Goal: Task Accomplishment & Management: Use online tool/utility

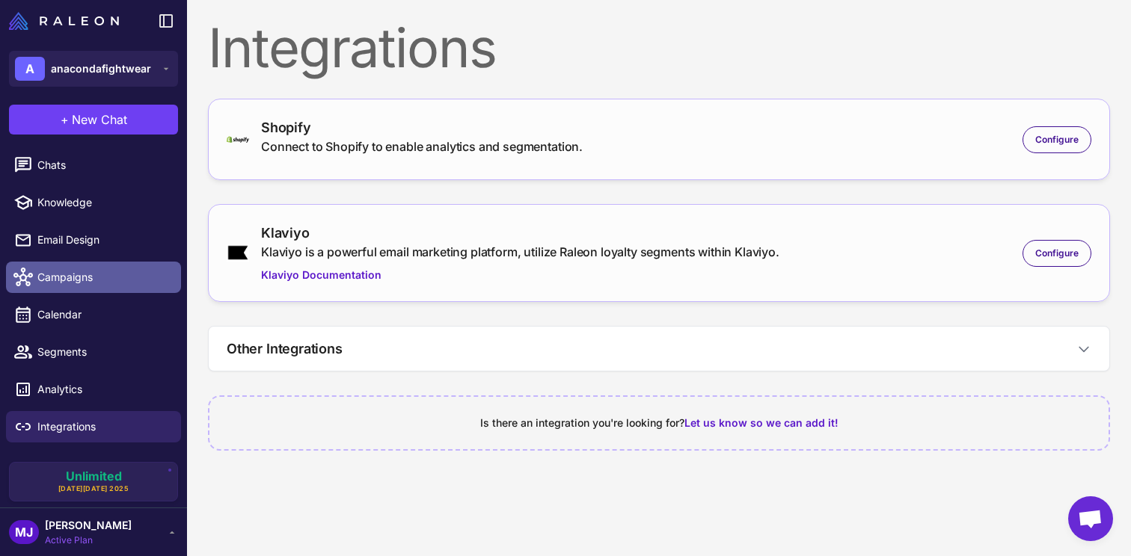
click at [108, 286] on link "Campaigns" at bounding box center [93, 277] width 175 height 31
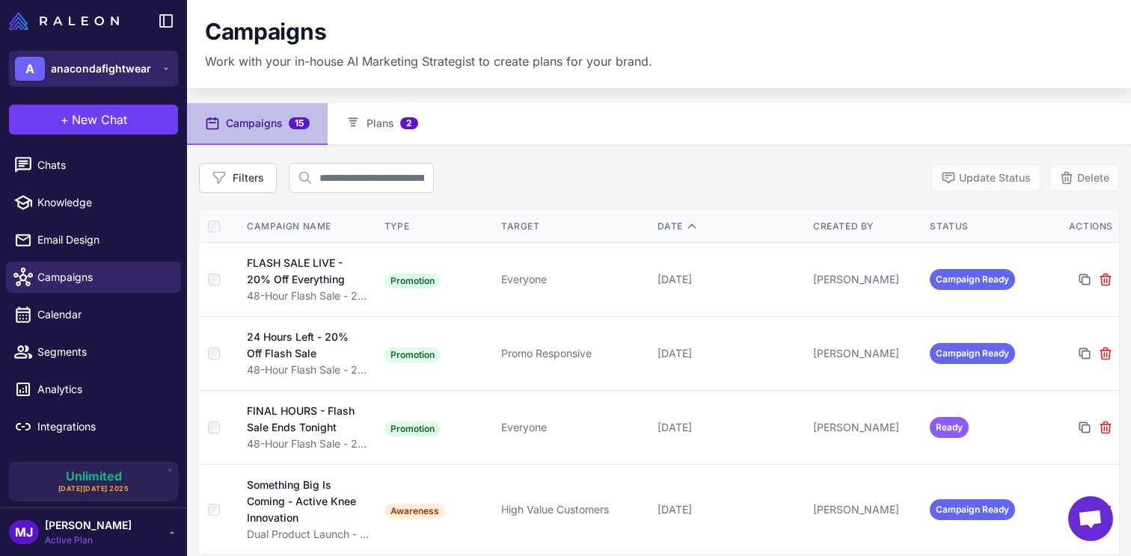
click at [159, 84] on button "A anacondafightwear" at bounding box center [93, 69] width 169 height 36
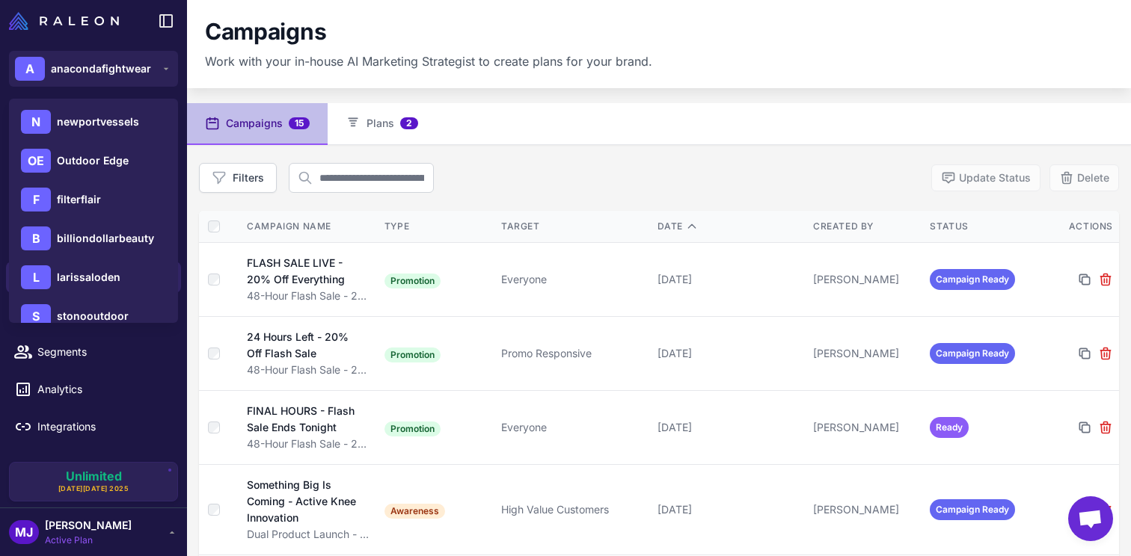
scroll to position [488, 0]
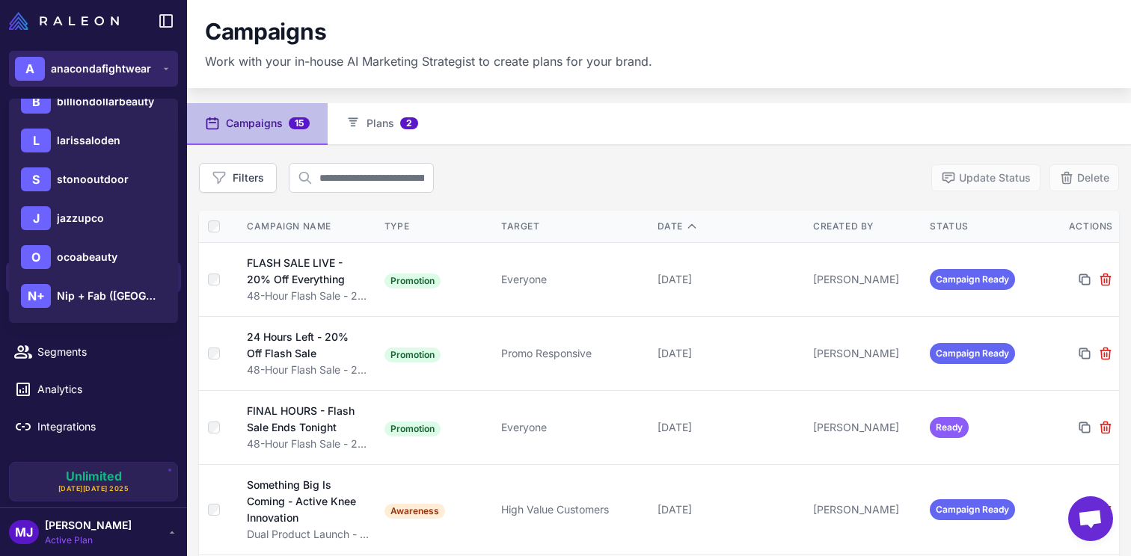
click at [153, 70] on button "A anacondafightwear" at bounding box center [93, 69] width 169 height 36
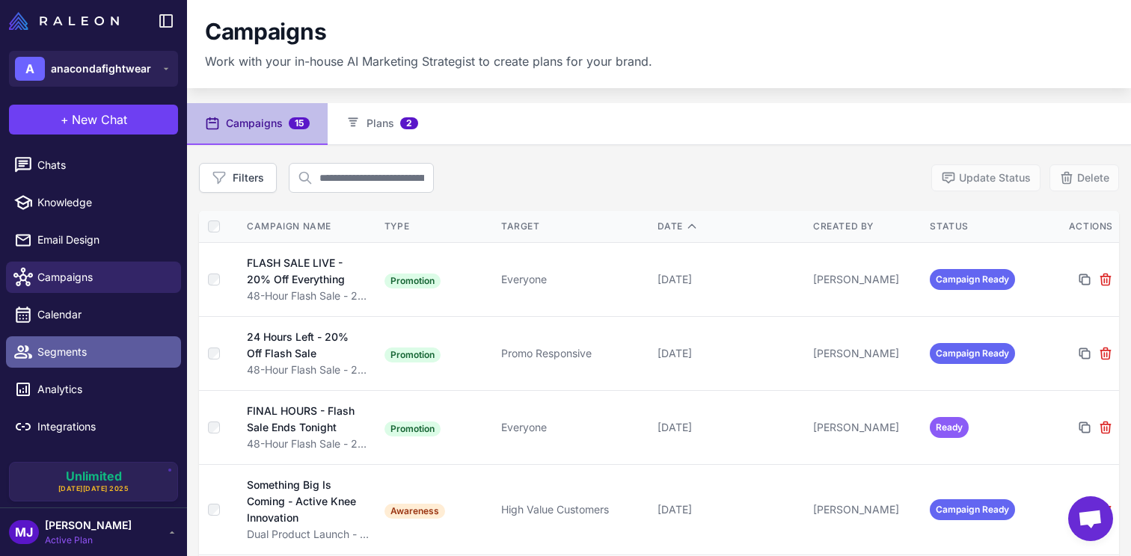
click at [107, 347] on span "Segments" at bounding box center [103, 352] width 132 height 16
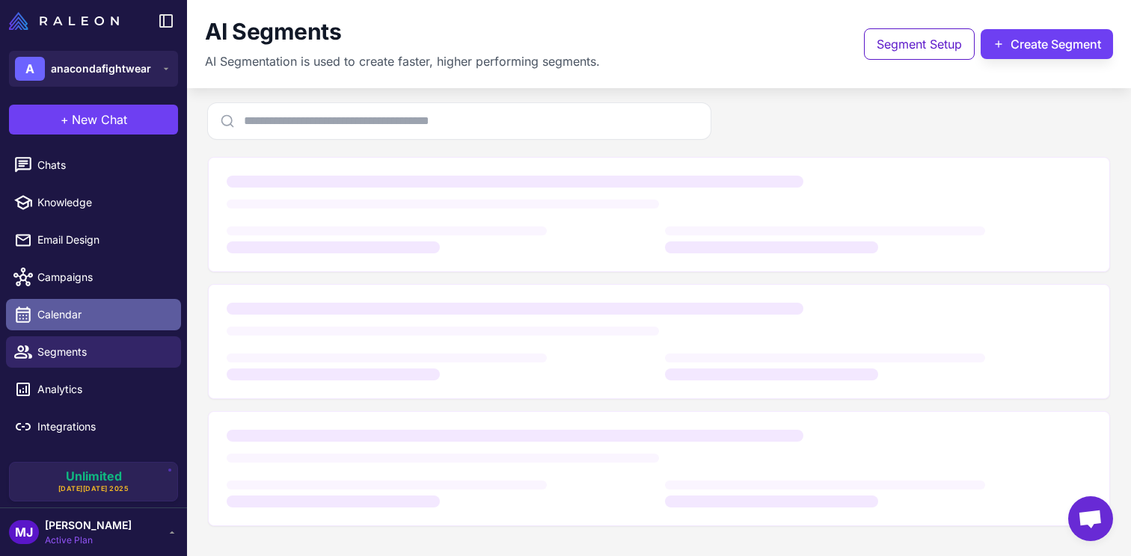
click at [115, 320] on span "Calendar" at bounding box center [103, 315] width 132 height 16
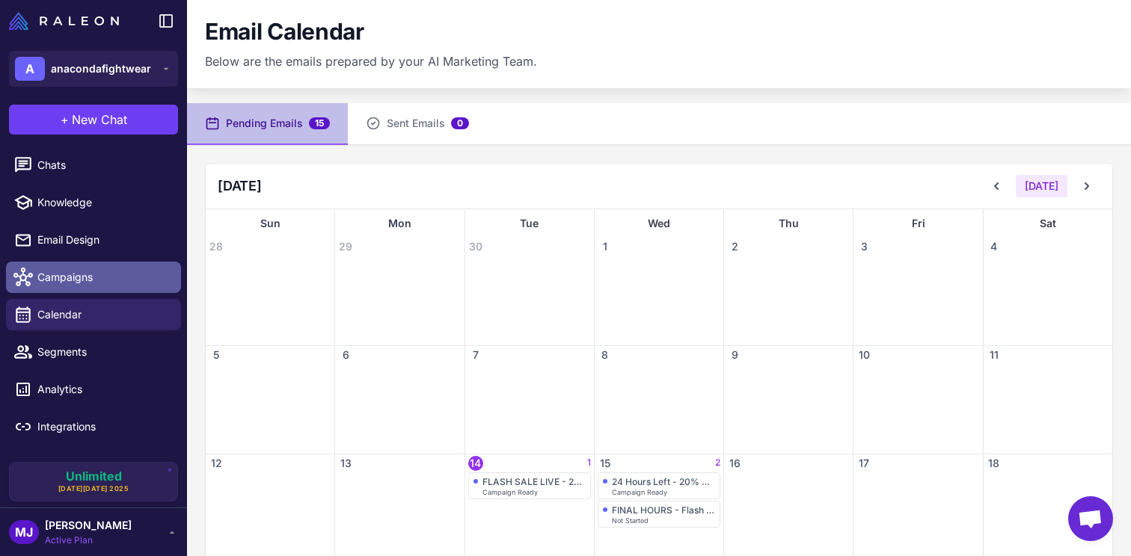
click at [133, 268] on link "Campaigns" at bounding box center [93, 277] width 175 height 31
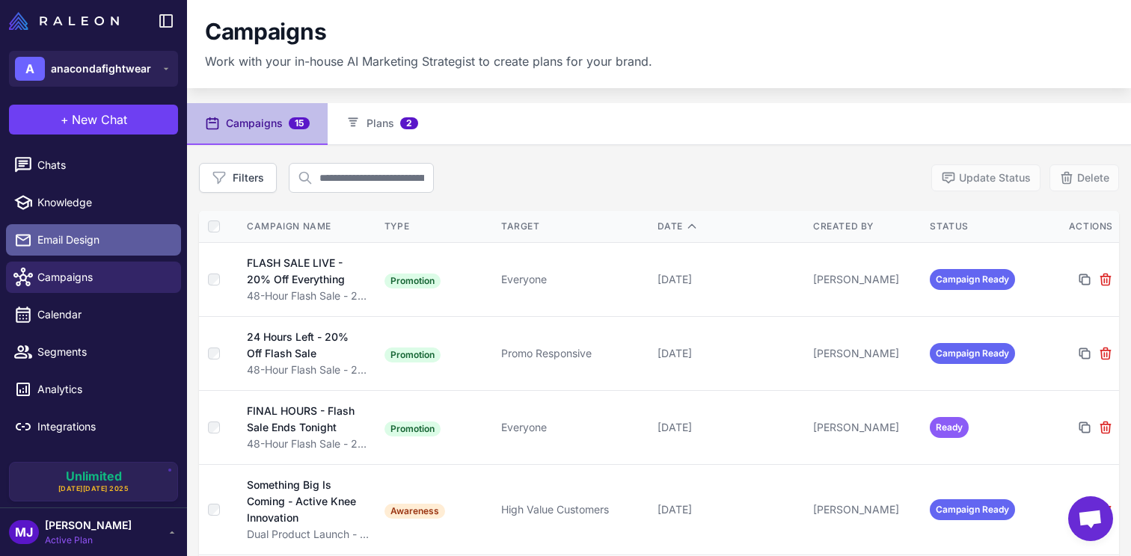
click at [137, 248] on link "Email Design" at bounding box center [93, 239] width 175 height 31
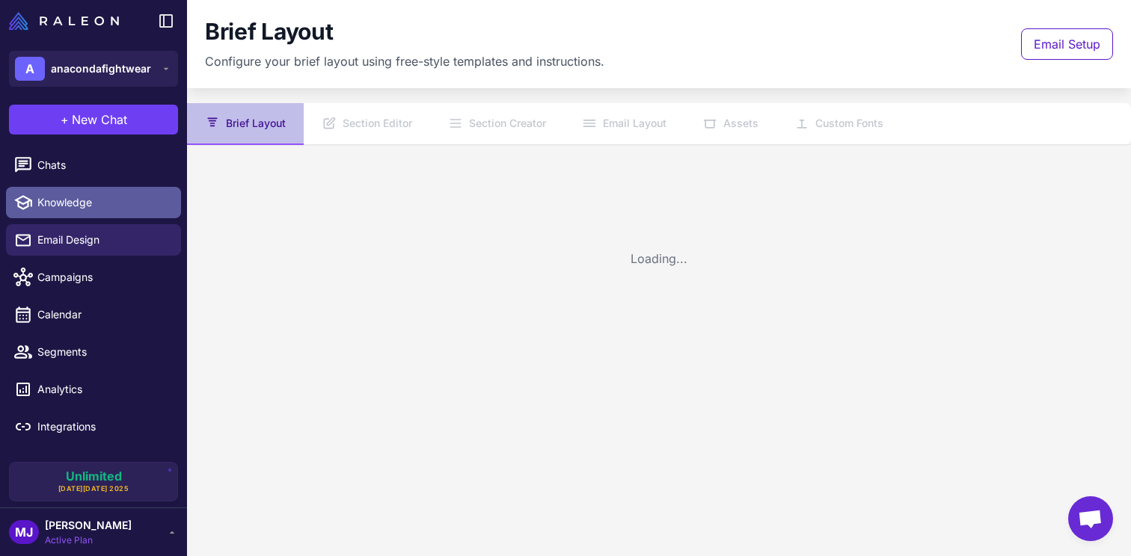
click at [144, 206] on span "Knowledge" at bounding box center [103, 202] width 132 height 16
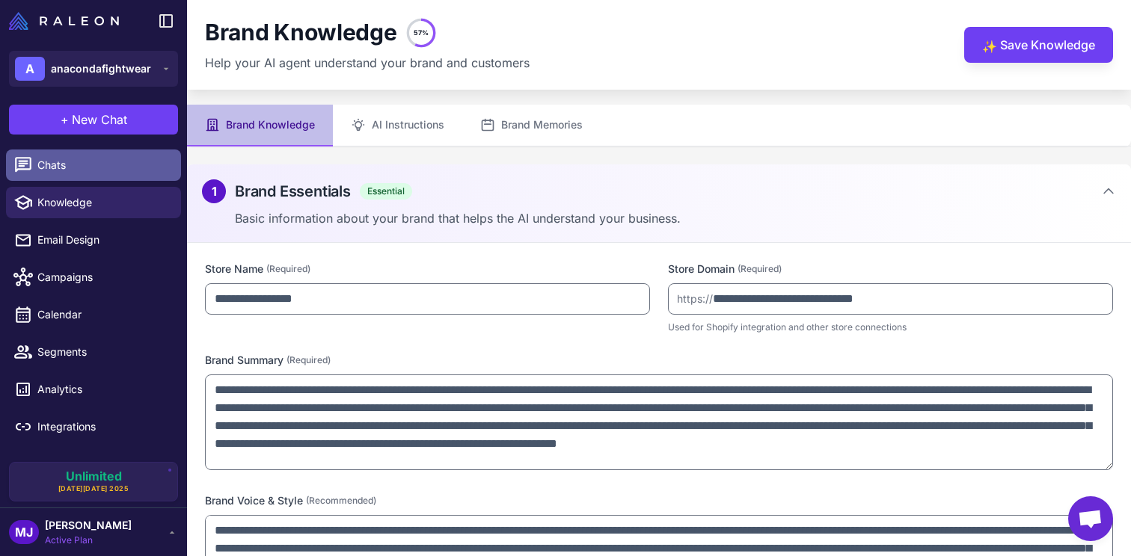
click at [156, 176] on link "Chats" at bounding box center [93, 165] width 175 height 31
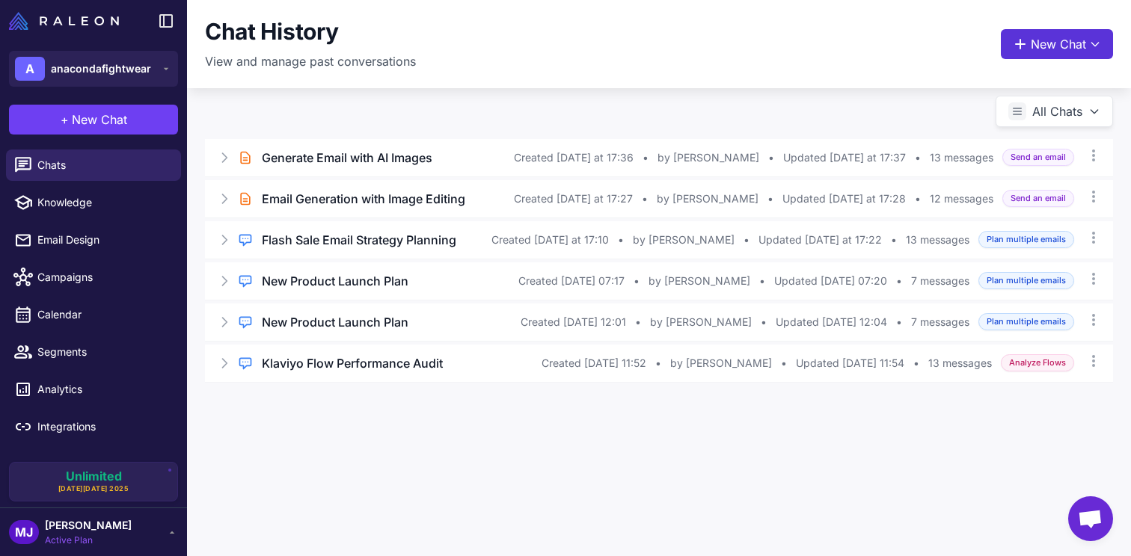
click at [1041, 34] on button "New Chat" at bounding box center [1056, 44] width 112 height 30
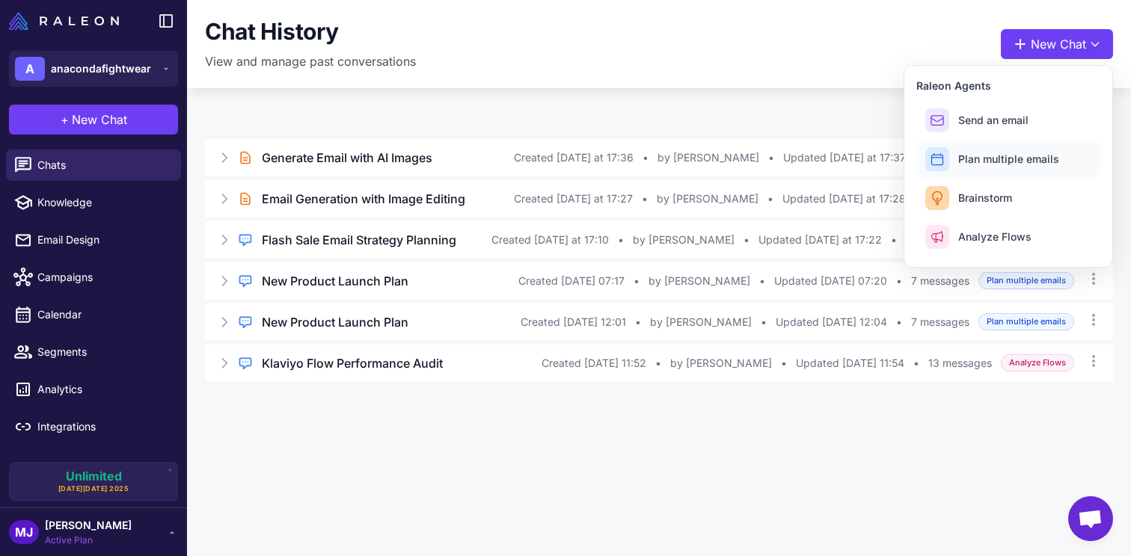
click at [1011, 160] on span "Plan multiple emails" at bounding box center [1008, 159] width 101 height 16
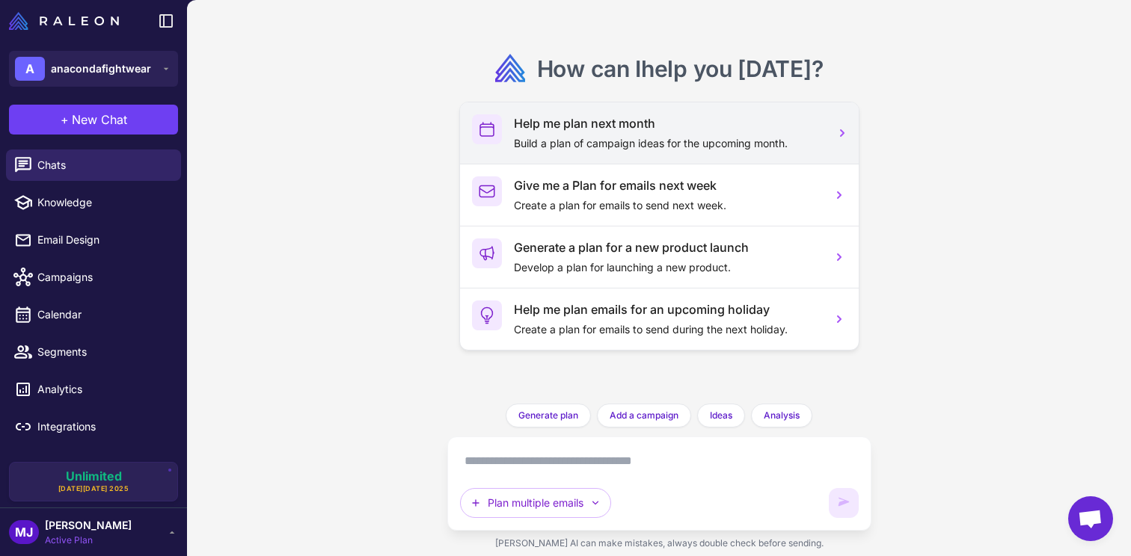
click at [790, 132] on h3 "Help me plan next month" at bounding box center [667, 123] width 306 height 18
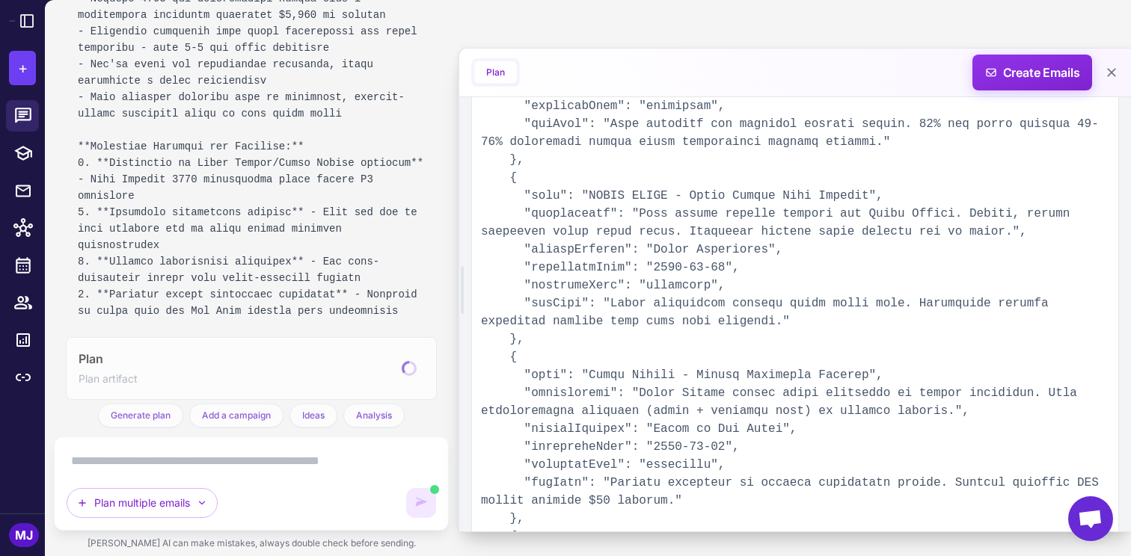
scroll to position [417, 0]
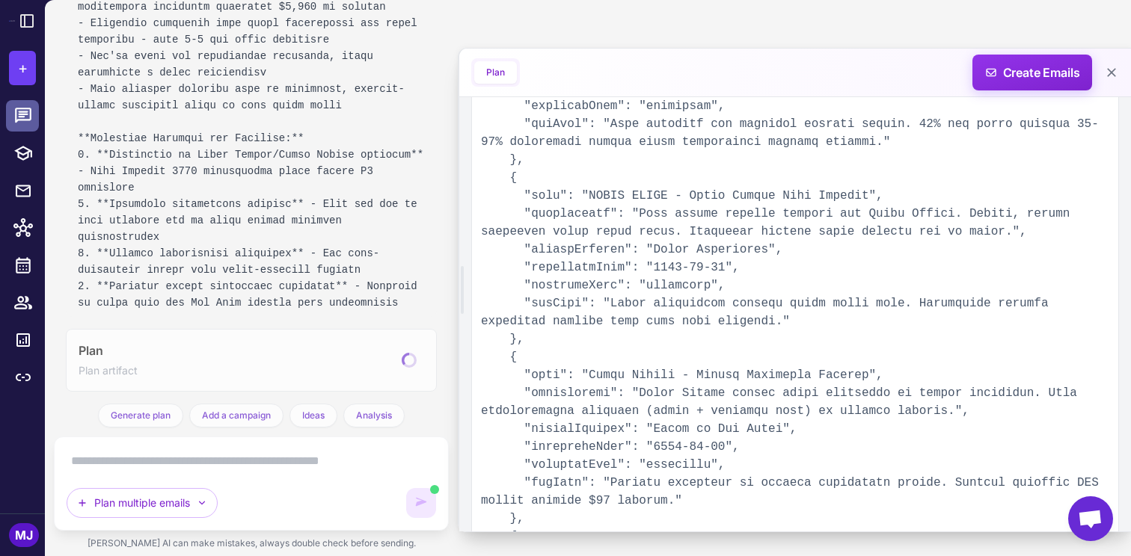
click at [7, 119] on link at bounding box center [22, 115] width 33 height 31
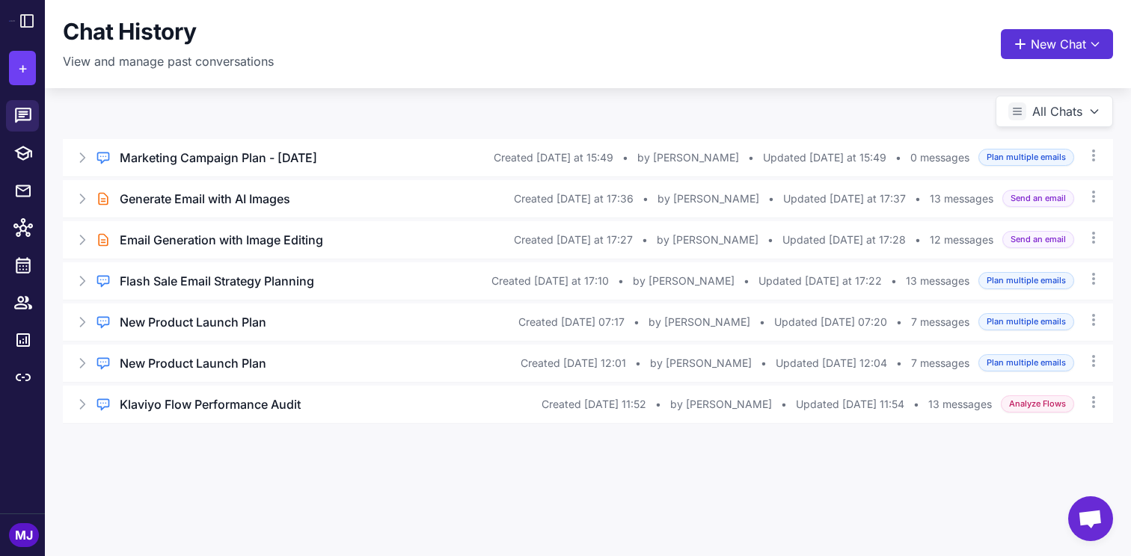
click at [1056, 43] on button "New Chat" at bounding box center [1056, 44] width 112 height 30
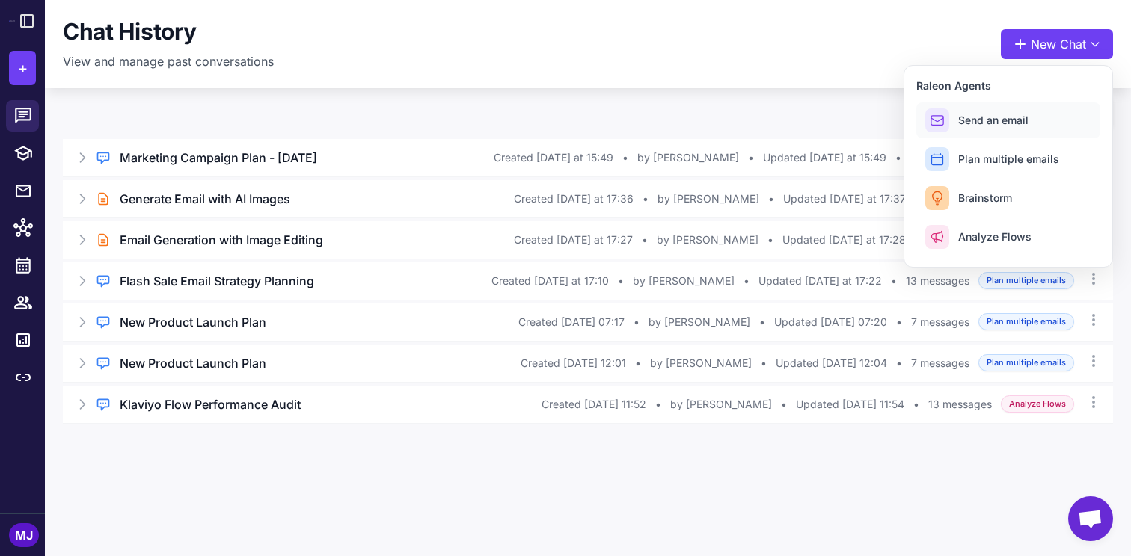
click at [1017, 116] on span "Send an email" at bounding box center [993, 120] width 70 height 16
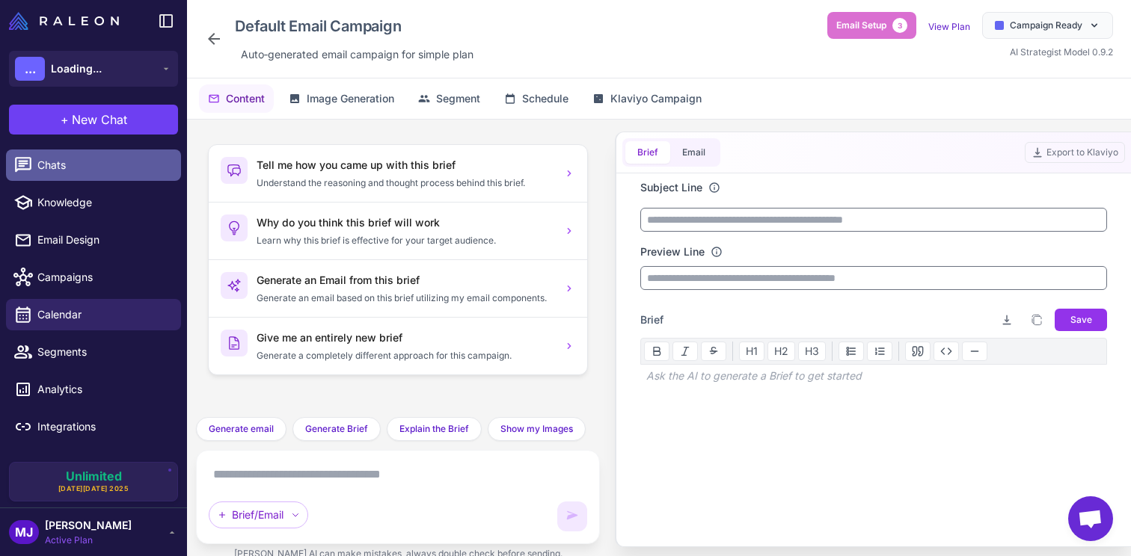
click at [143, 177] on link "Chats" at bounding box center [93, 165] width 175 height 31
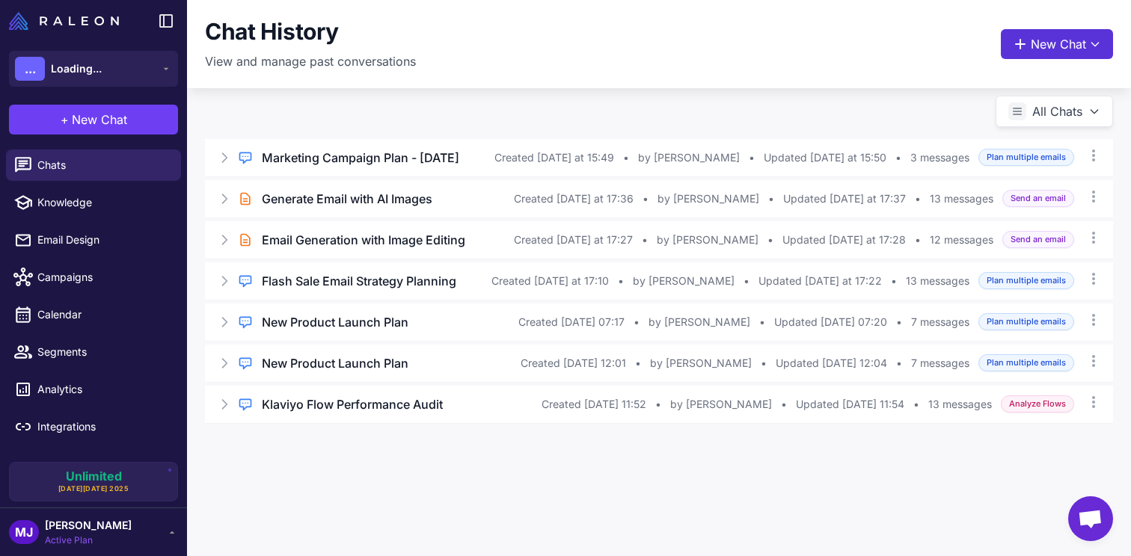
click at [1089, 48] on icon at bounding box center [1095, 44] width 12 height 12
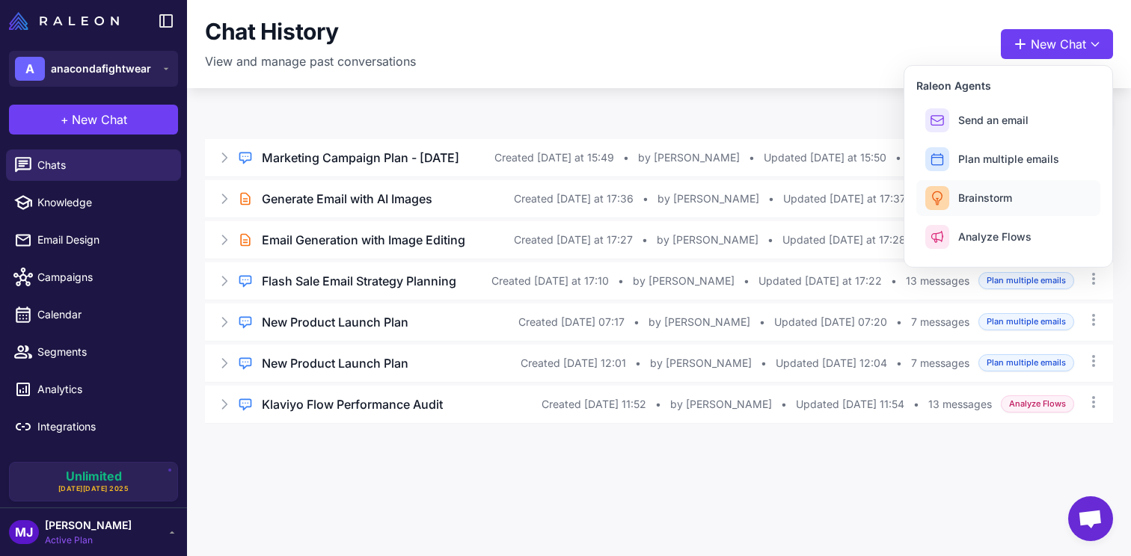
click at [994, 206] on button "Brainstorm" at bounding box center [1008, 198] width 184 height 36
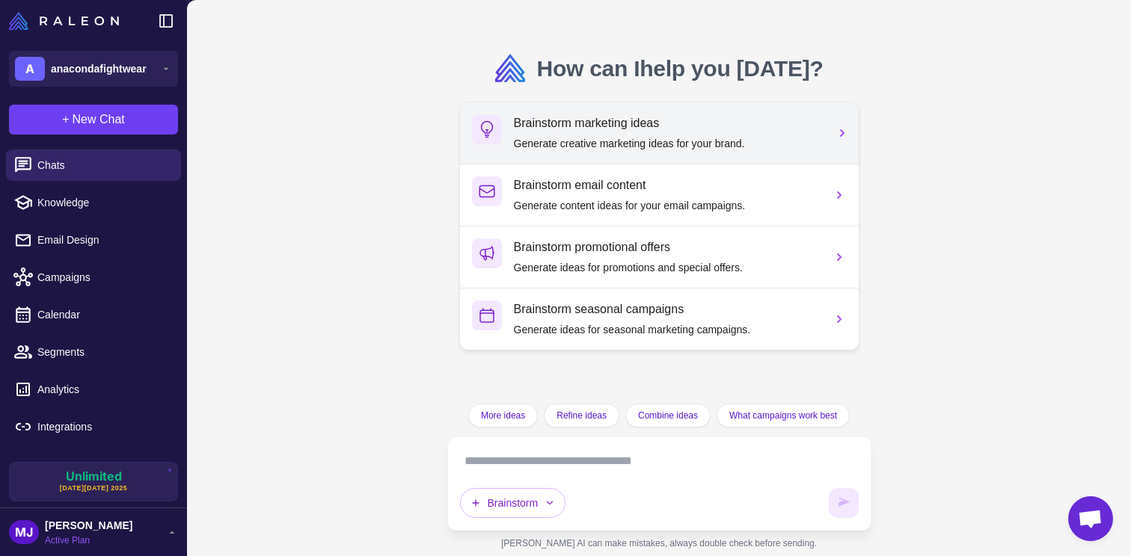
click at [789, 147] on p "Generate creative marketing ideas for your brand." at bounding box center [667, 143] width 306 height 16
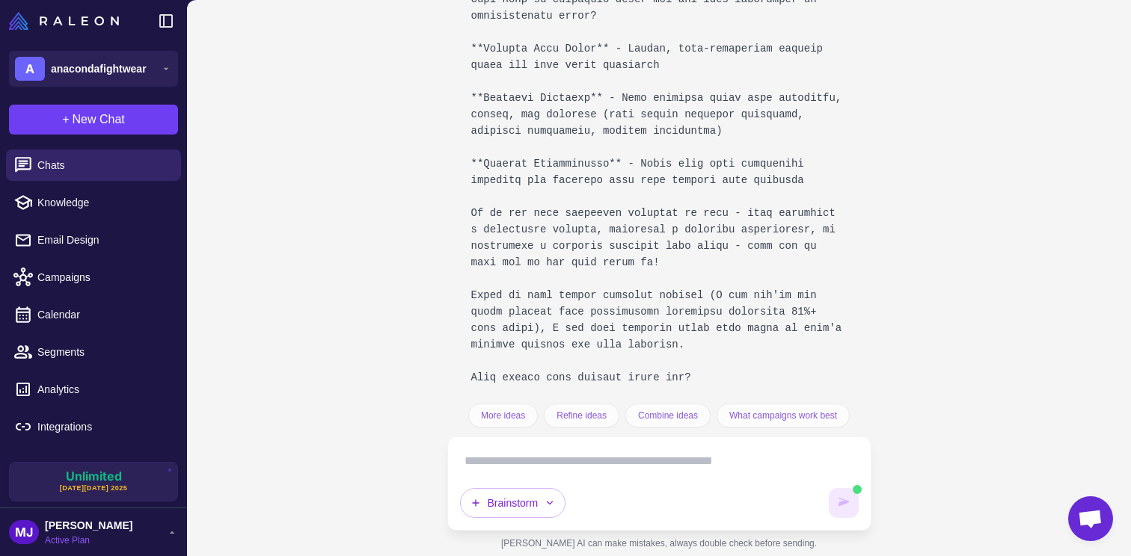
scroll to position [223, 0]
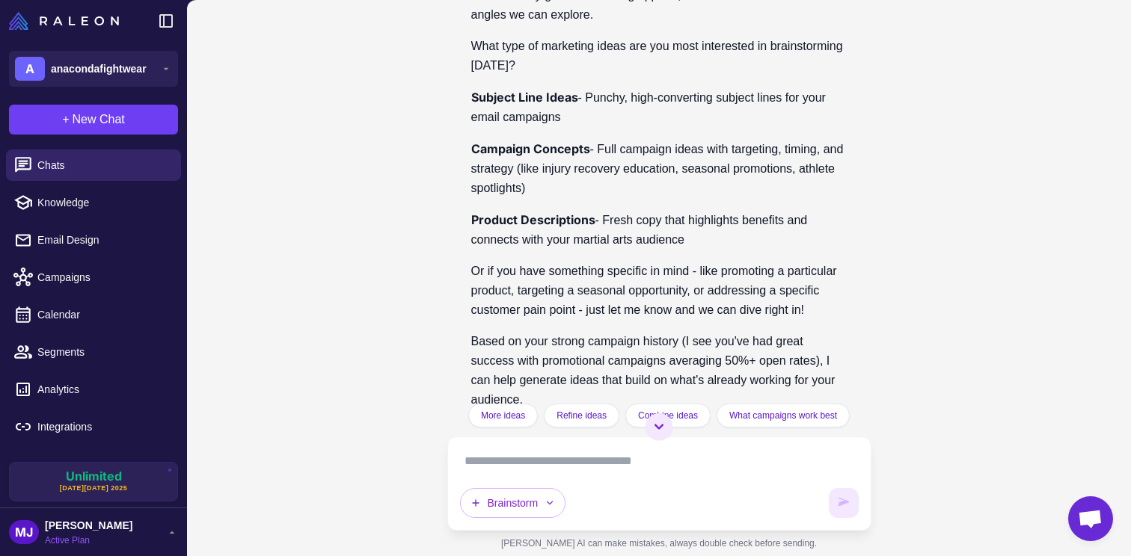
scroll to position [120, 0]
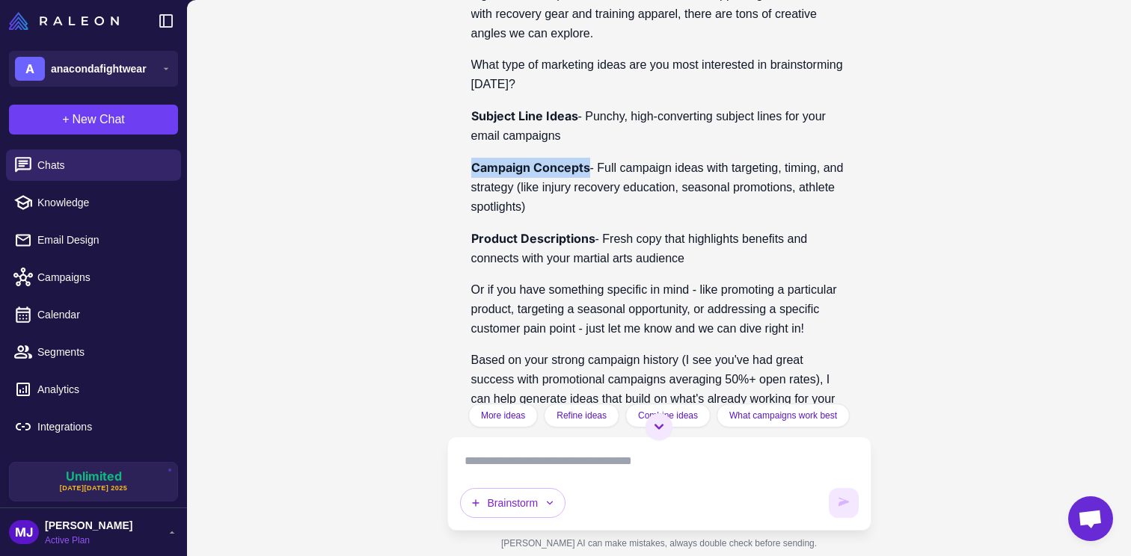
drag, startPoint x: 470, startPoint y: 164, endPoint x: 588, endPoint y: 164, distance: 117.4
click at [588, 164] on strong "Campaign Concepts" at bounding box center [530, 167] width 119 height 15
copy strong "Campaign Concepts"
click at [612, 449] on textarea at bounding box center [659, 461] width 399 height 24
paste textarea "**********"
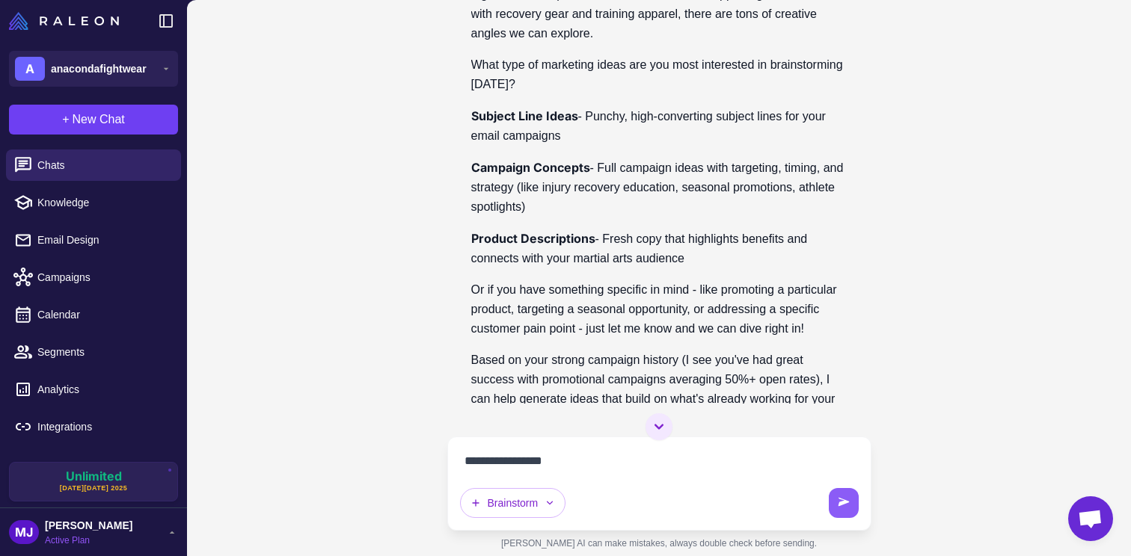
type textarea "**********"
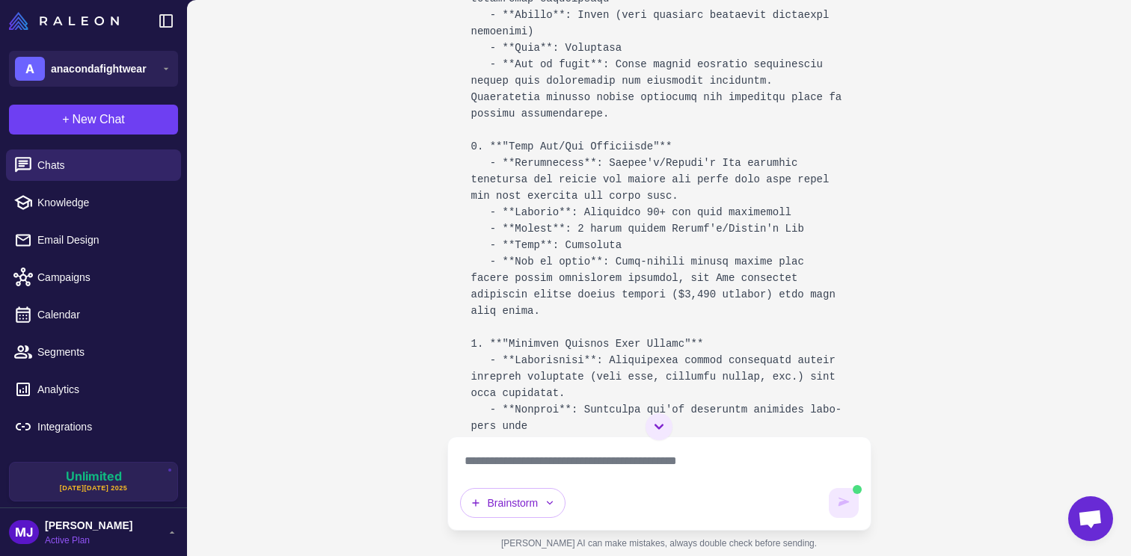
scroll to position [2349, 0]
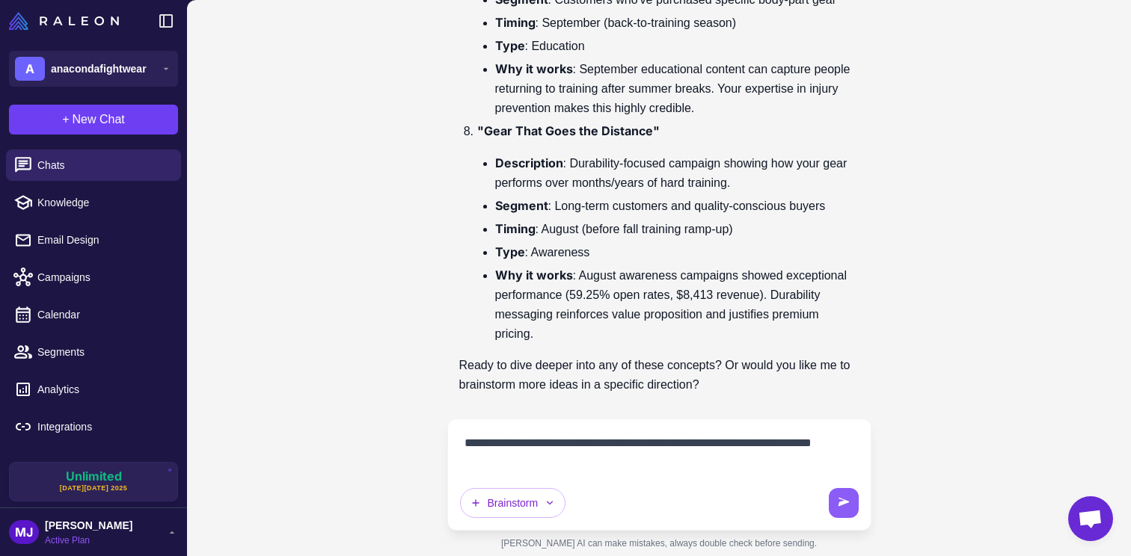
type textarea "**********"
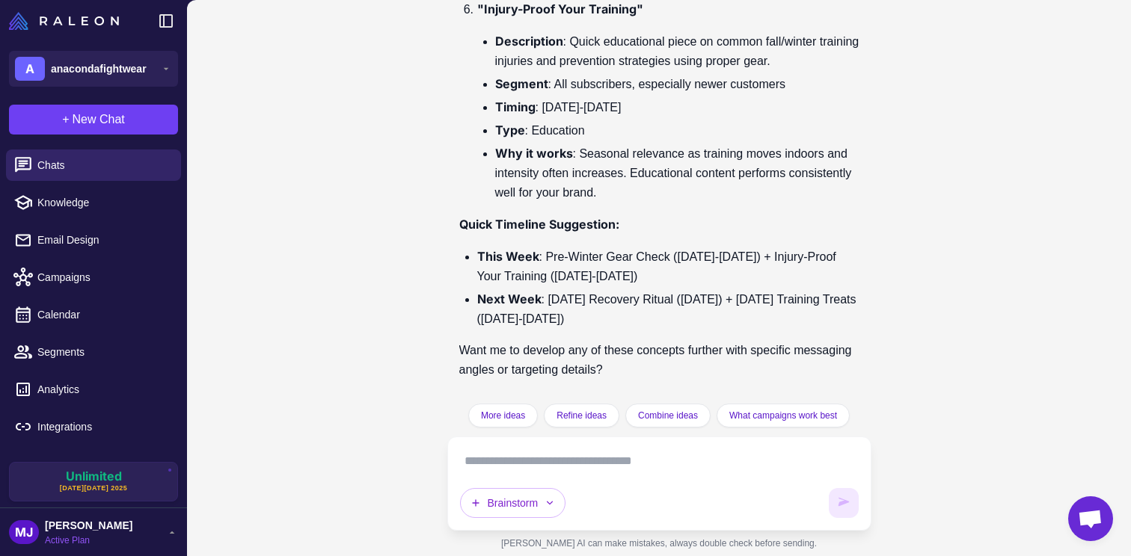
scroll to position [4047, 0]
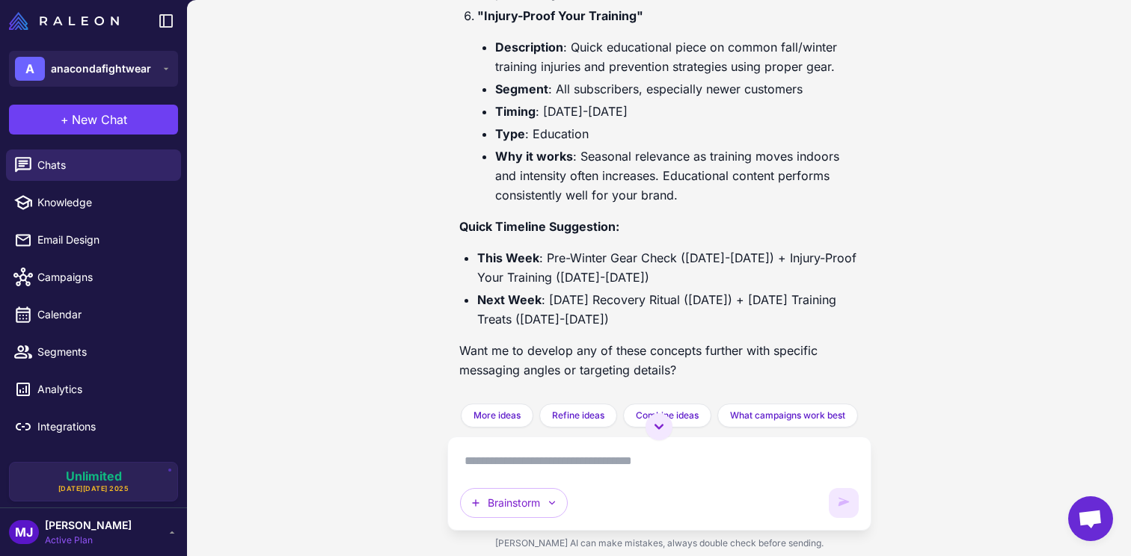
scroll to position [4099, 0]
click at [712, 448] on div "Brainstorm" at bounding box center [659, 484] width 424 height 94
click at [710, 457] on textarea at bounding box center [659, 461] width 399 height 24
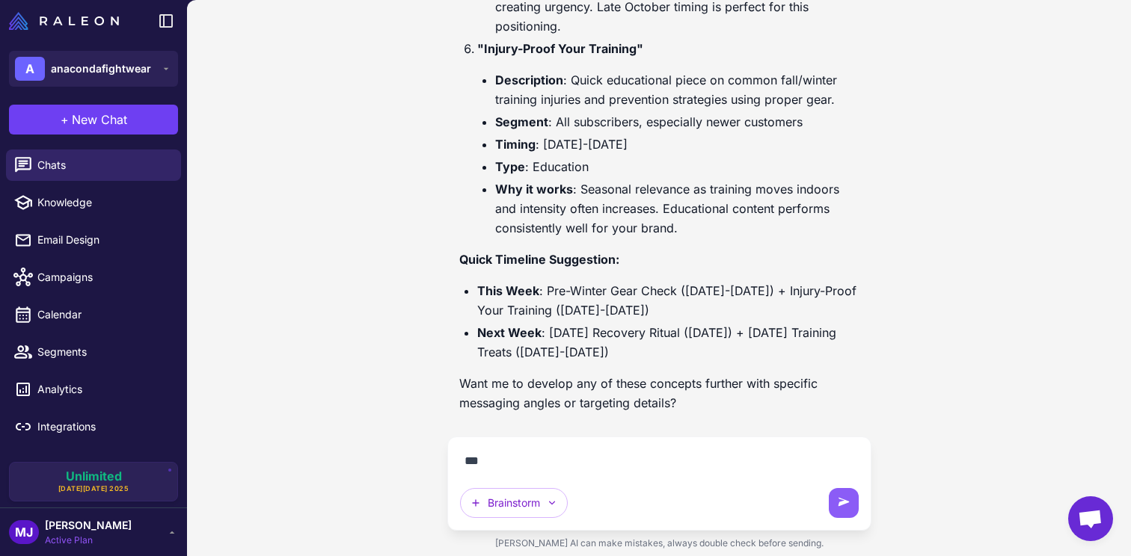
scroll to position [4066, 0]
type textarea "**********"
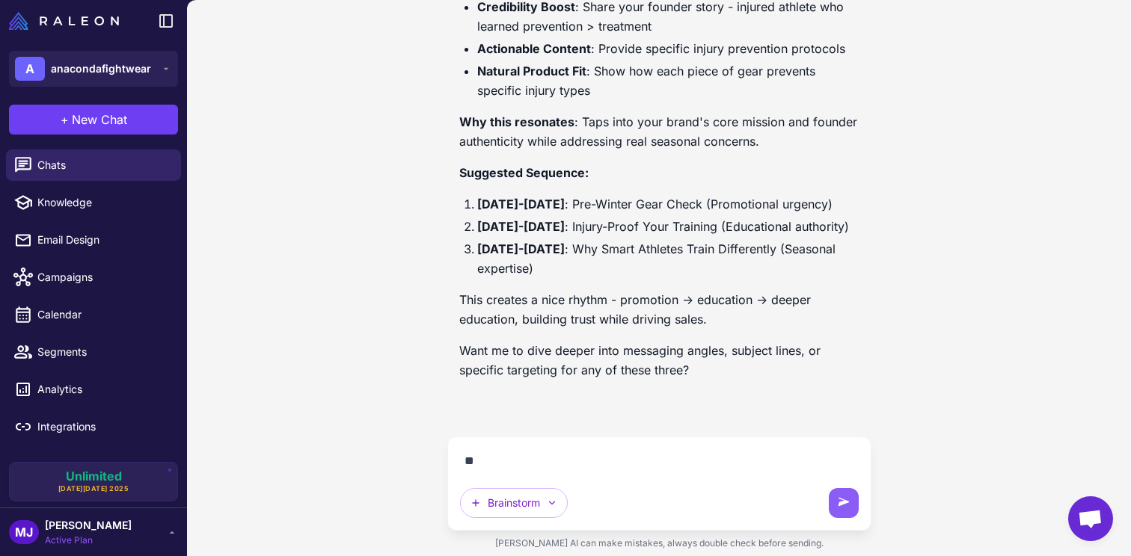
scroll to position [5465, 0]
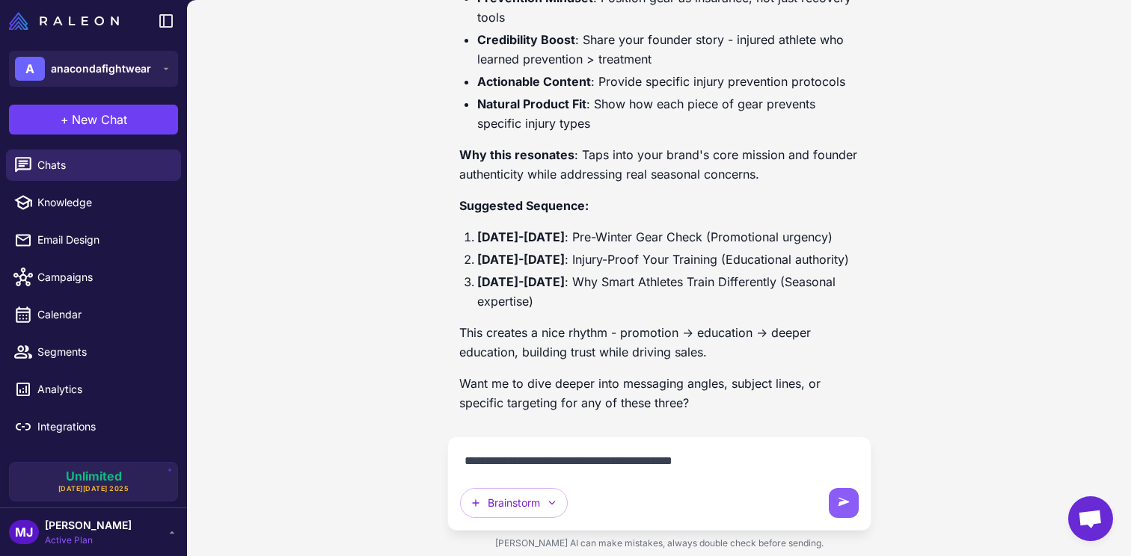
type textarea "**********"
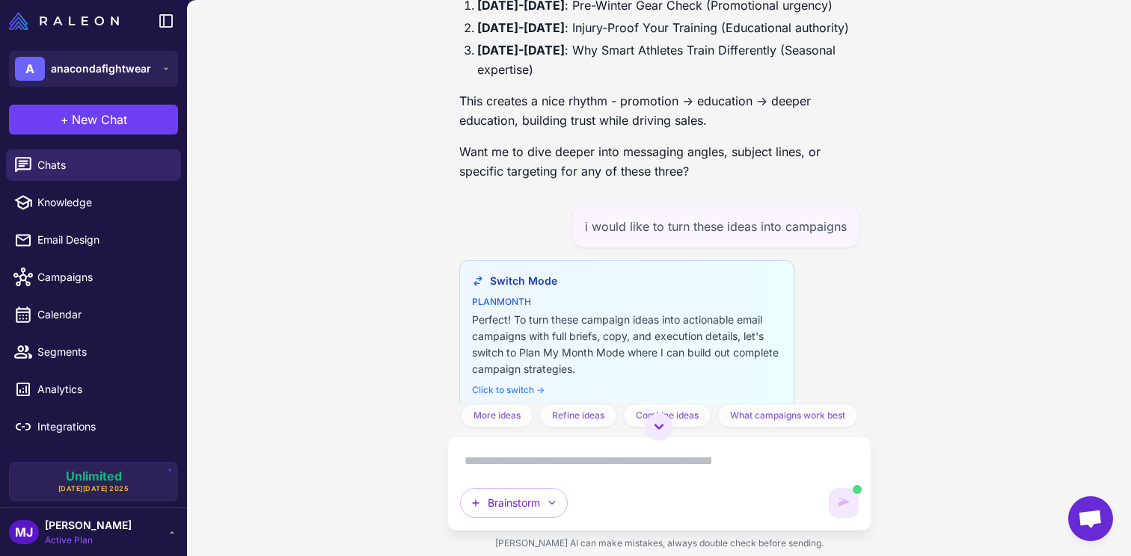
scroll to position [5811, 0]
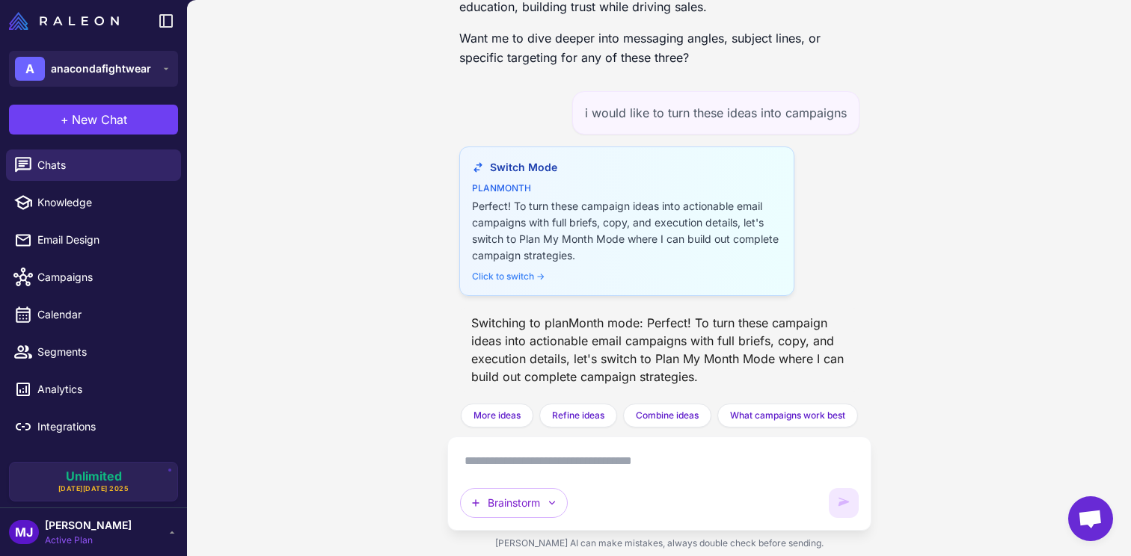
click at [505, 274] on div "Click to switch →" at bounding box center [627, 276] width 310 height 13
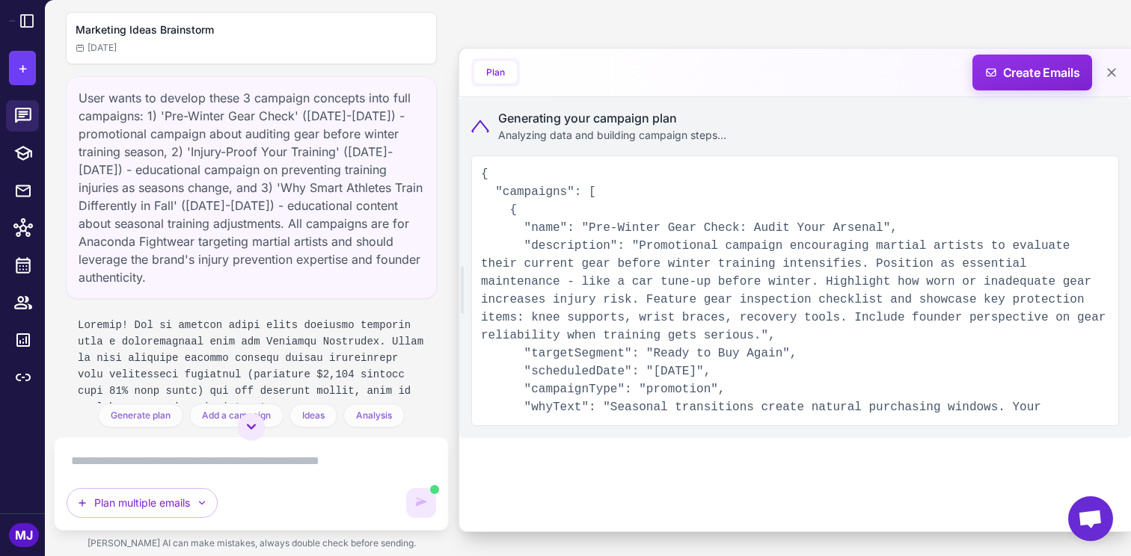
scroll to position [193, 0]
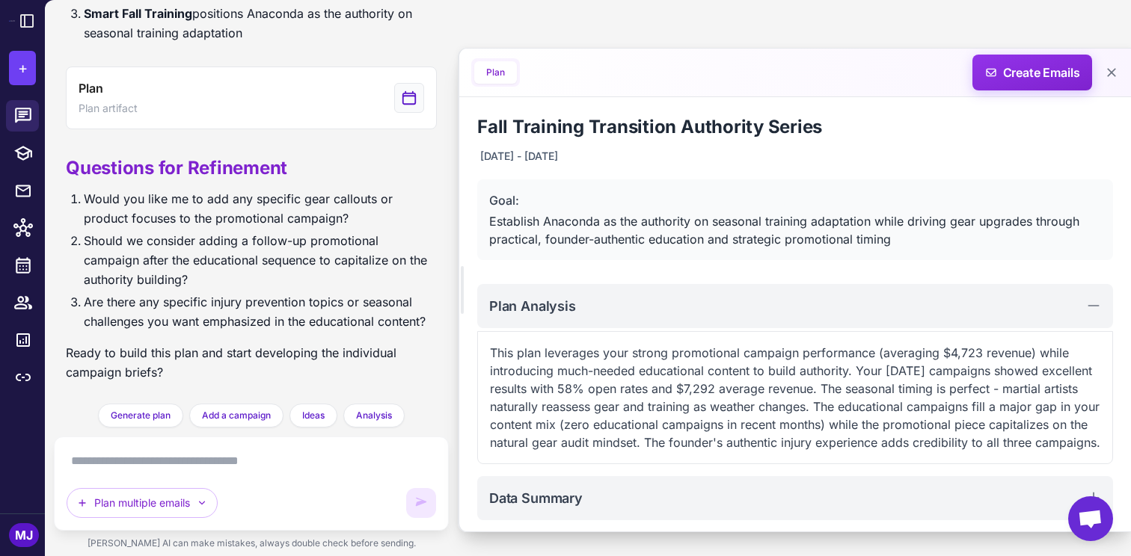
scroll to position [911, 0]
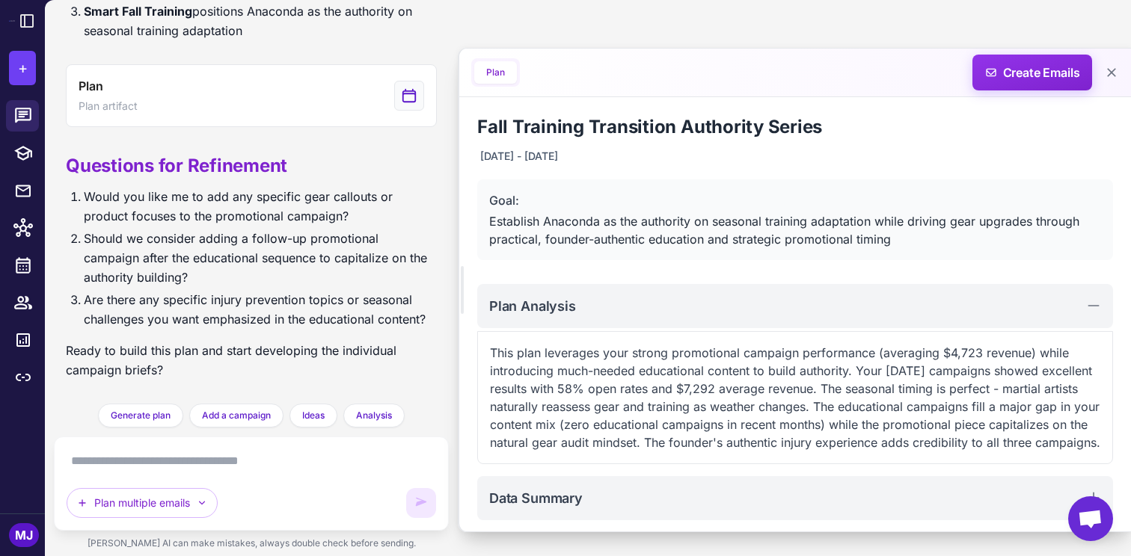
click at [338, 461] on textarea at bounding box center [251, 461] width 369 height 24
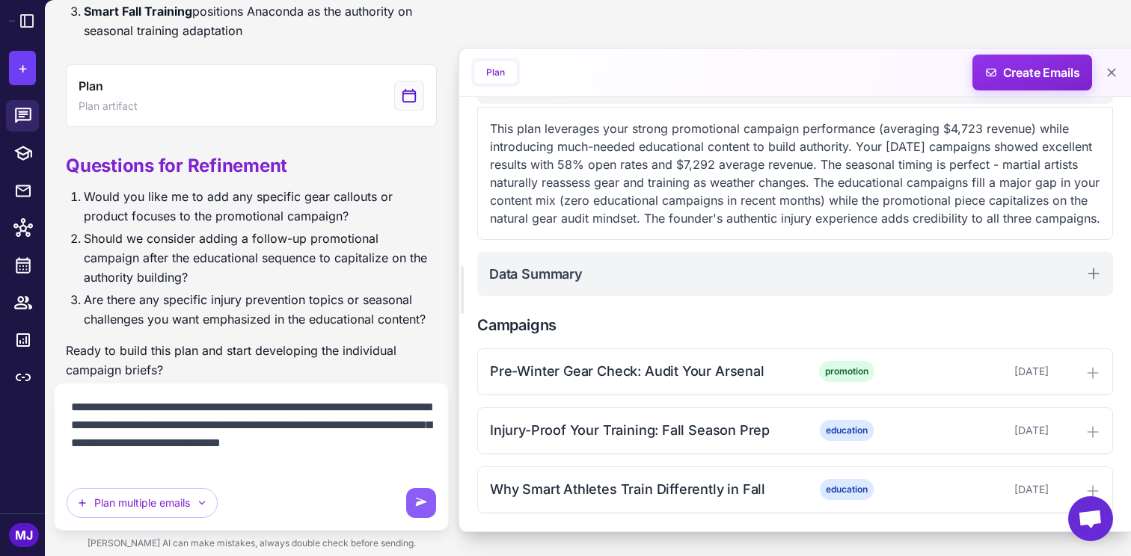
type textarea "**********"
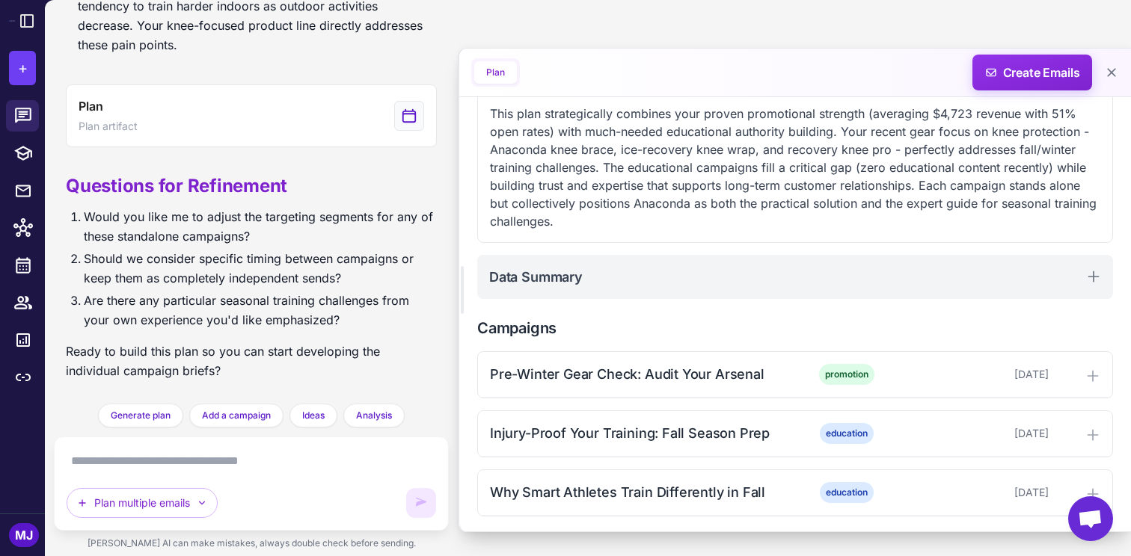
scroll to position [242, 0]
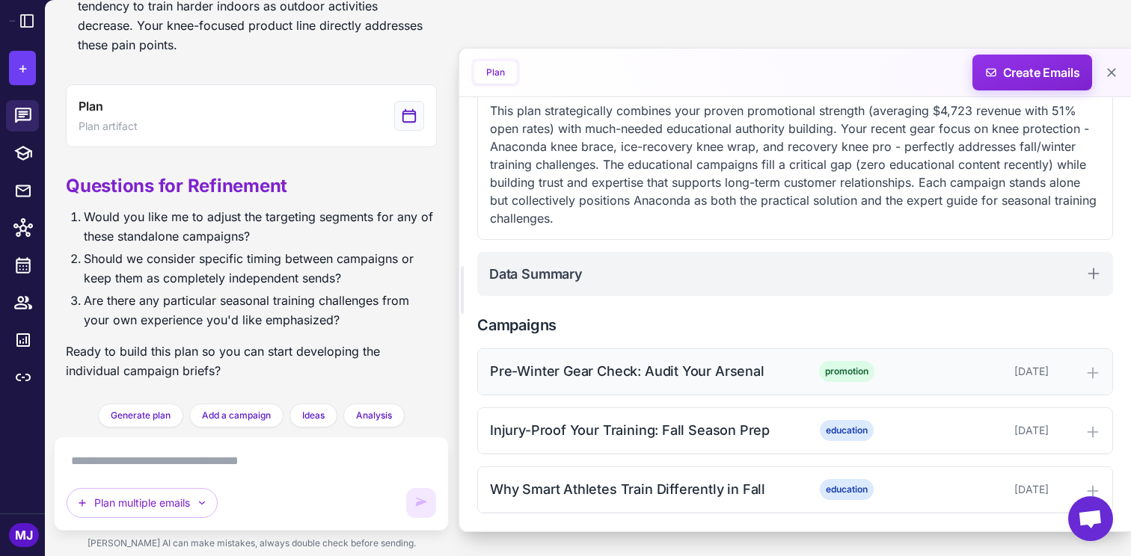
click at [1087, 376] on icon at bounding box center [1092, 373] width 15 height 15
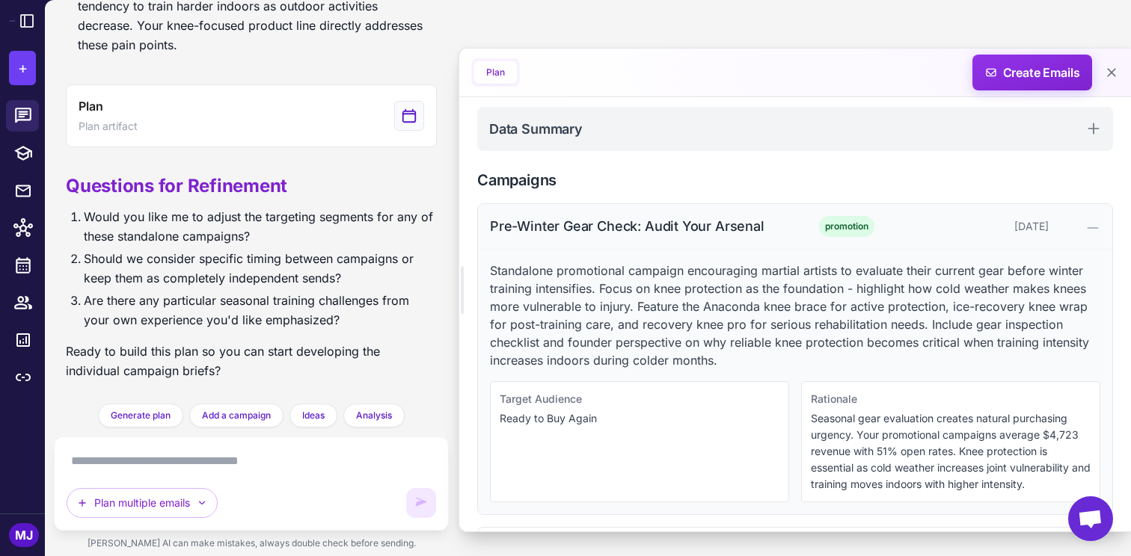
scroll to position [399, 0]
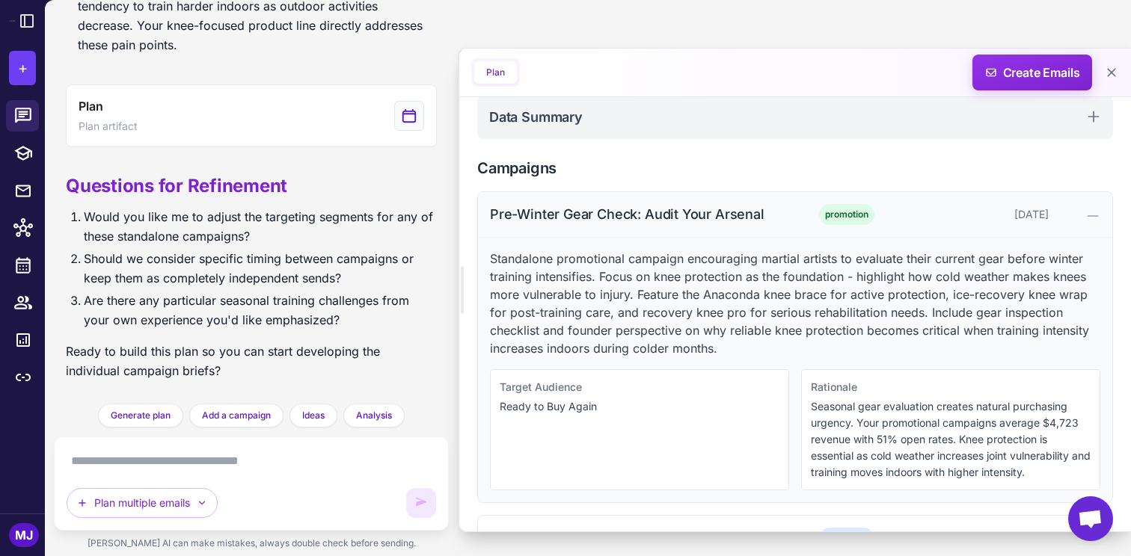
click at [1091, 225] on div "Pre-Winter Gear Check: Audit Your Arsenal promotion [DATE]" at bounding box center [795, 215] width 634 height 46
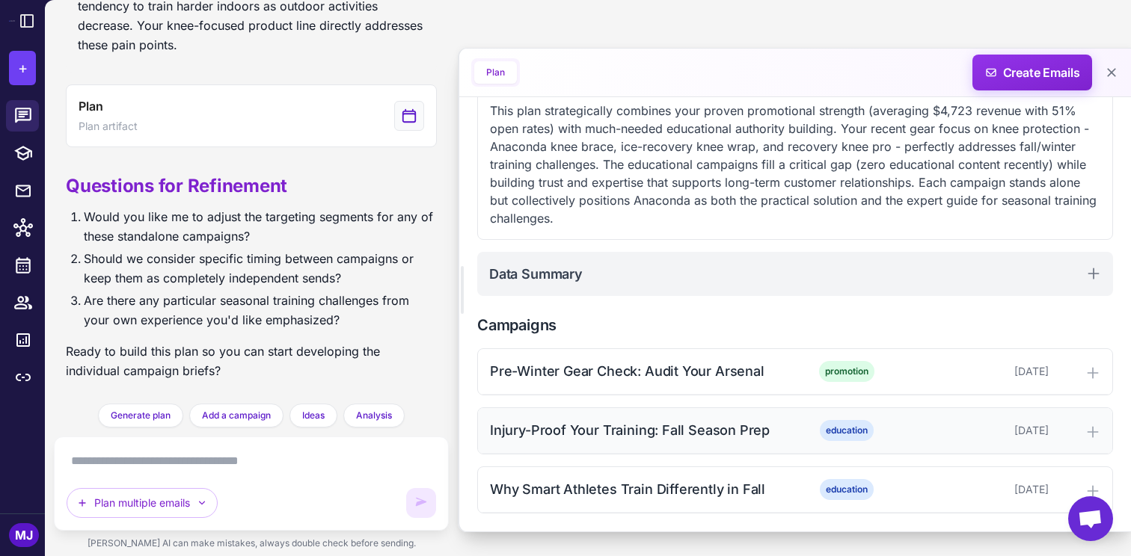
click at [1076, 439] on div at bounding box center [1077, 431] width 46 height 18
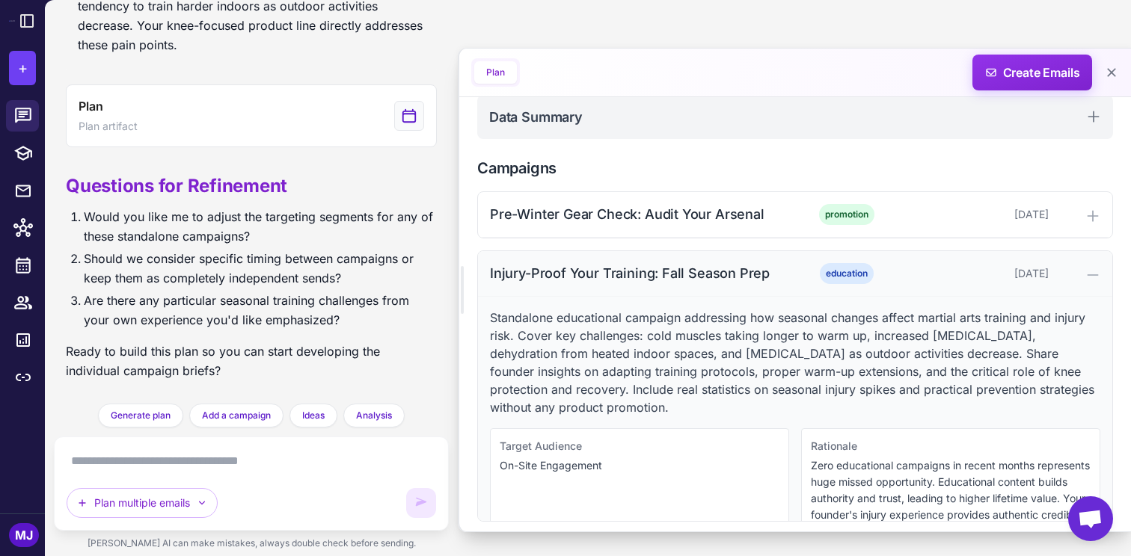
scroll to position [523, 0]
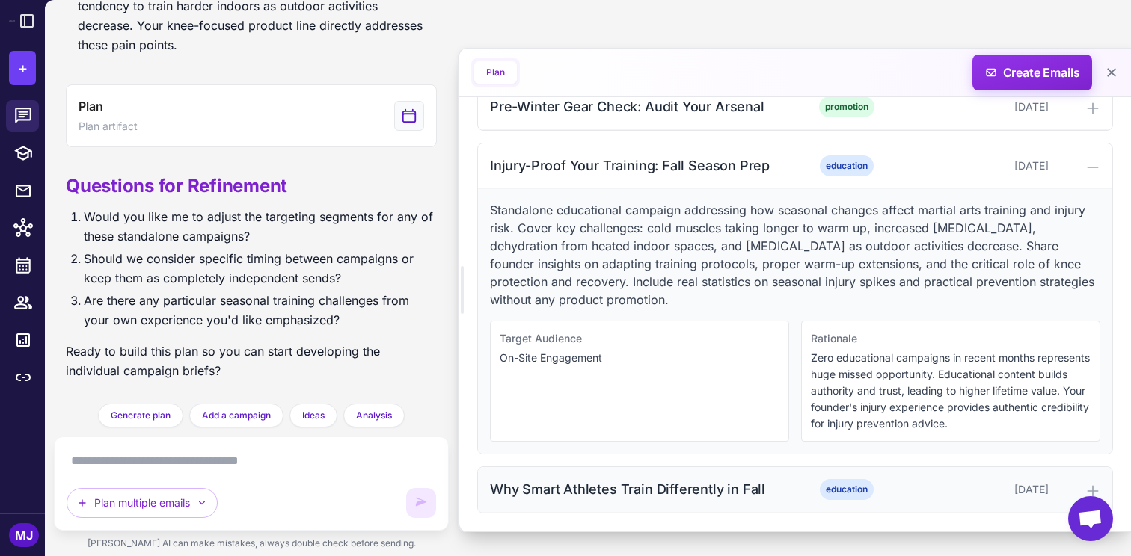
click at [1021, 491] on div "[DATE]" at bounding box center [974, 490] width 148 height 16
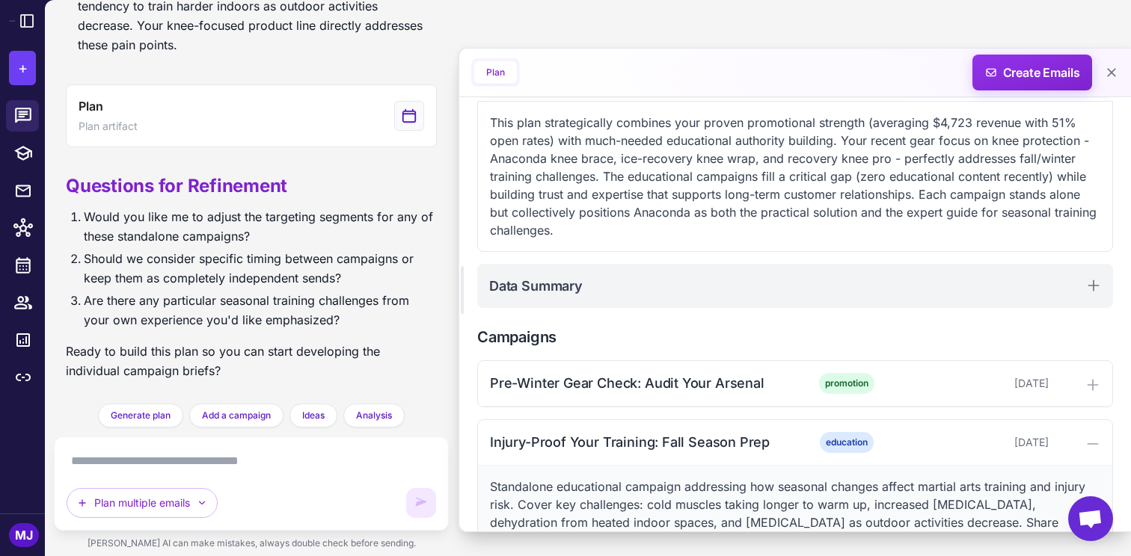
scroll to position [215, 0]
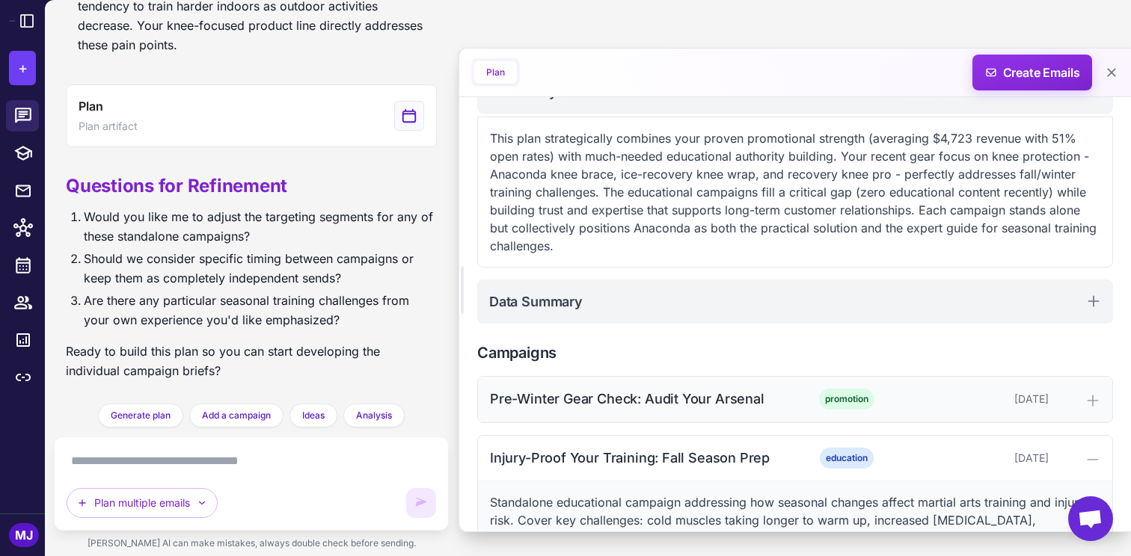
click at [729, 409] on div "Pre-Winter Gear Check: Audit Your Arsenal promotion [DATE]" at bounding box center [795, 400] width 634 height 46
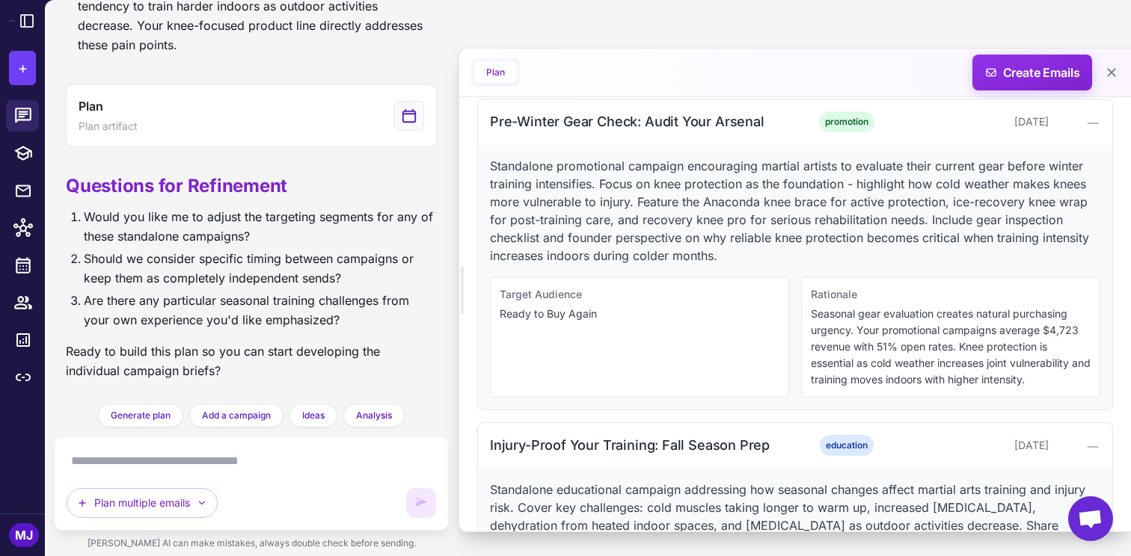
scroll to position [495, 0]
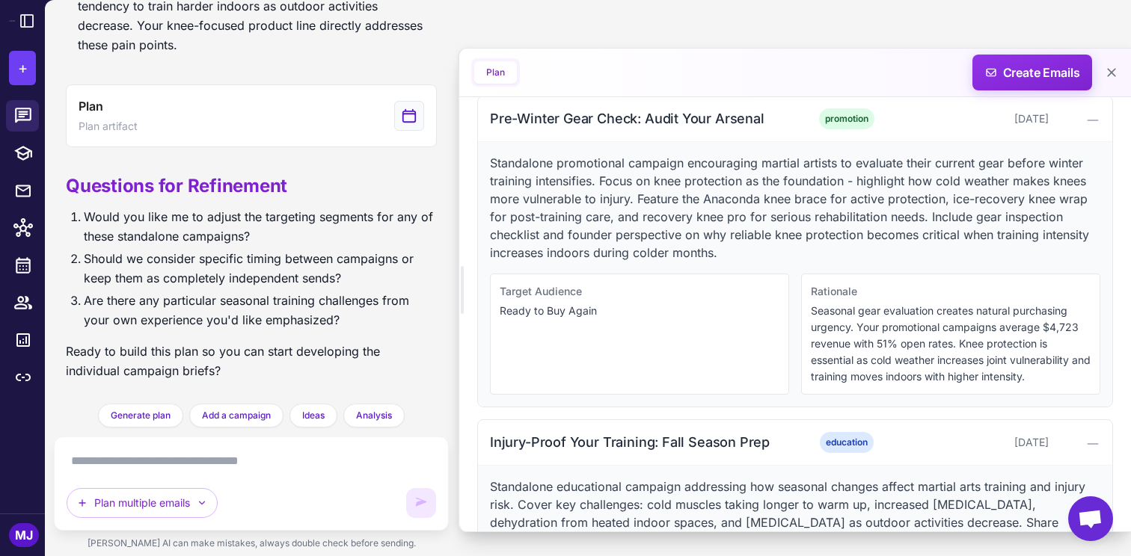
click at [273, 449] on textarea at bounding box center [251, 461] width 369 height 24
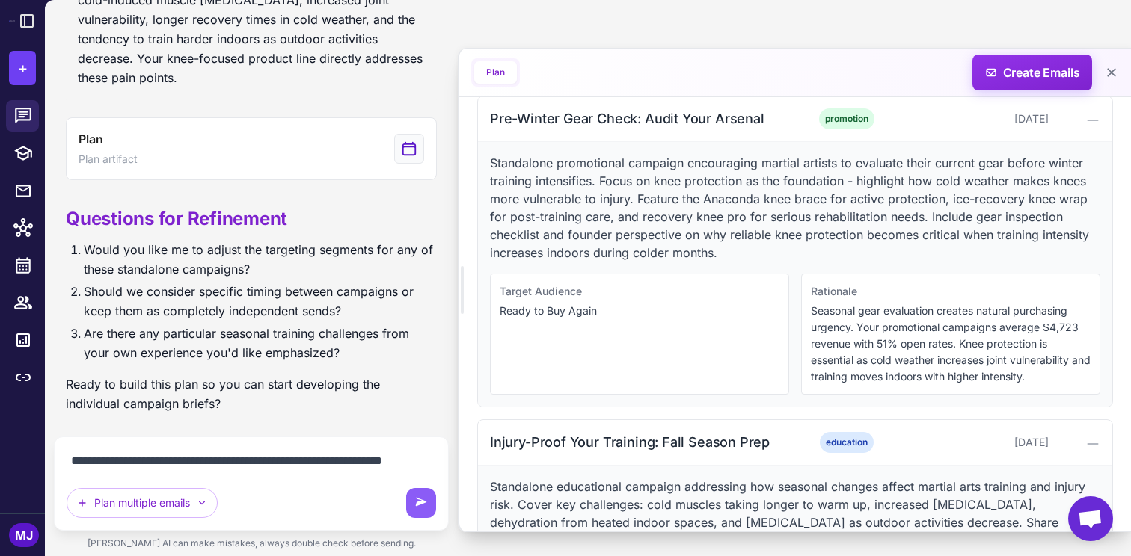
scroll to position [1816, 0]
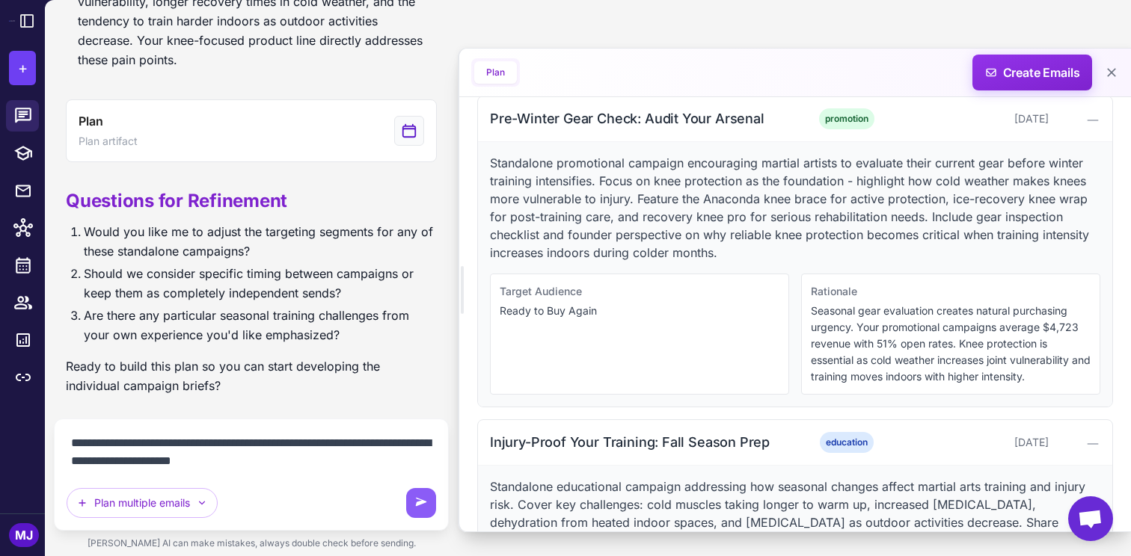
type textarea "**********"
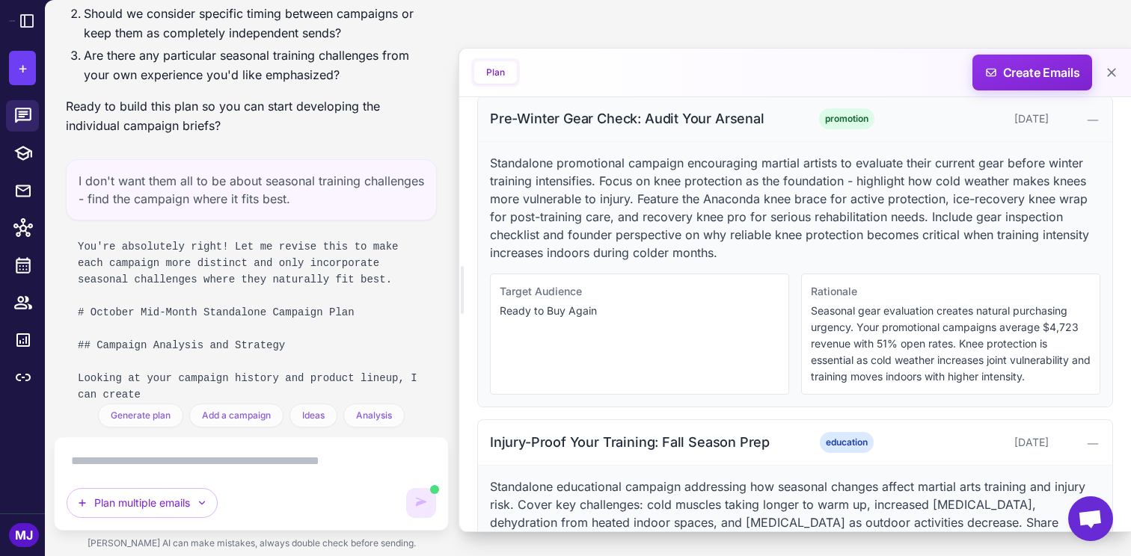
click at [913, 116] on div "[DATE]" at bounding box center [974, 119] width 148 height 16
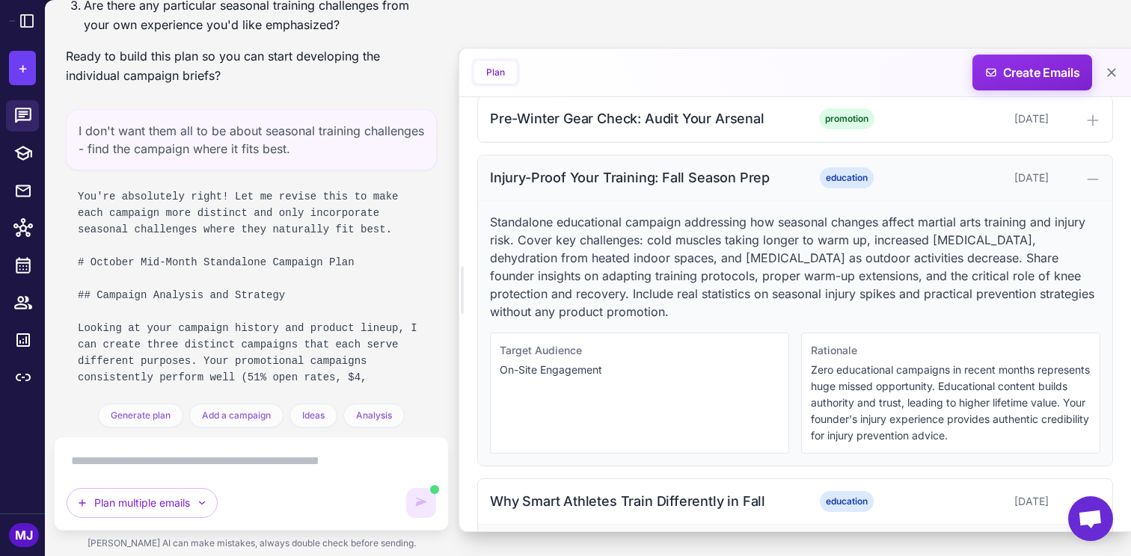
click at [909, 164] on div "Injury-Proof Your Training: Fall Season Prep education [DATE]" at bounding box center [795, 179] width 634 height 46
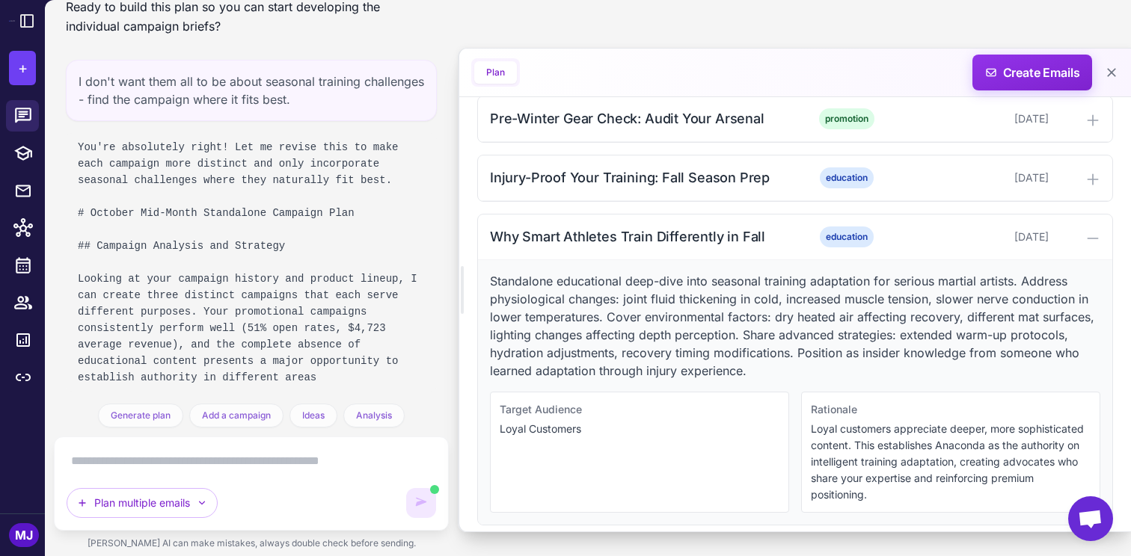
scroll to position [0, 0]
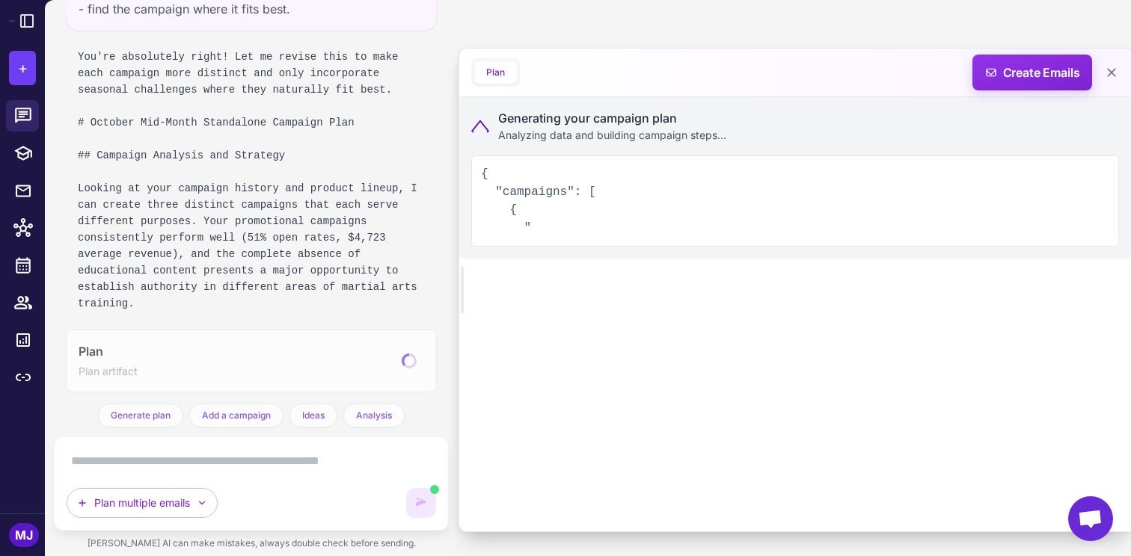
click at [917, 240] on div "Generating your campaign plan Analyzing data and building campaign steps... { "…" at bounding box center [794, 314] width 671 height 434
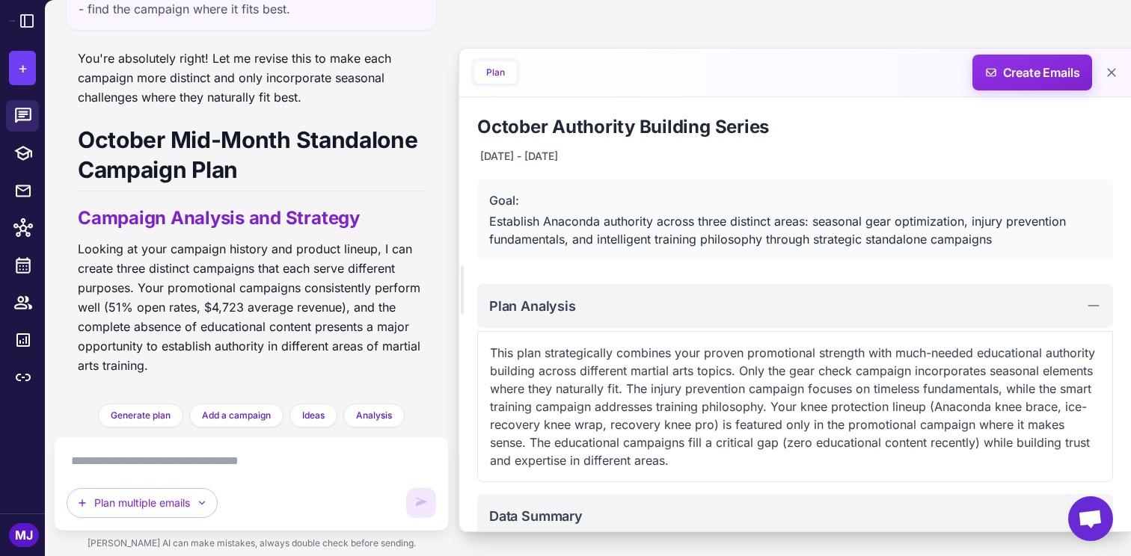
scroll to position [2536, 0]
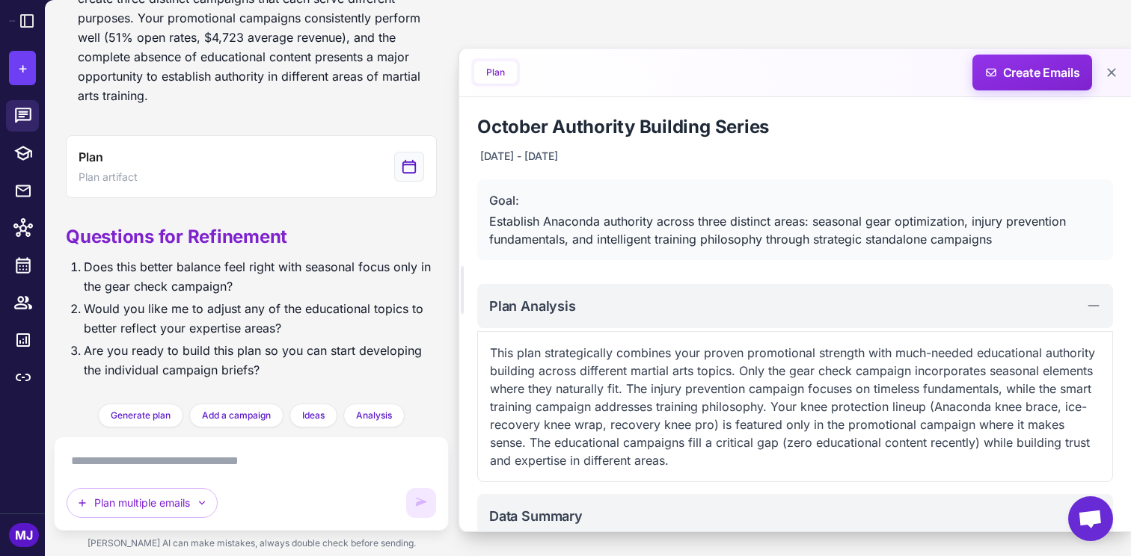
click at [307, 461] on textarea at bounding box center [251, 461] width 369 height 24
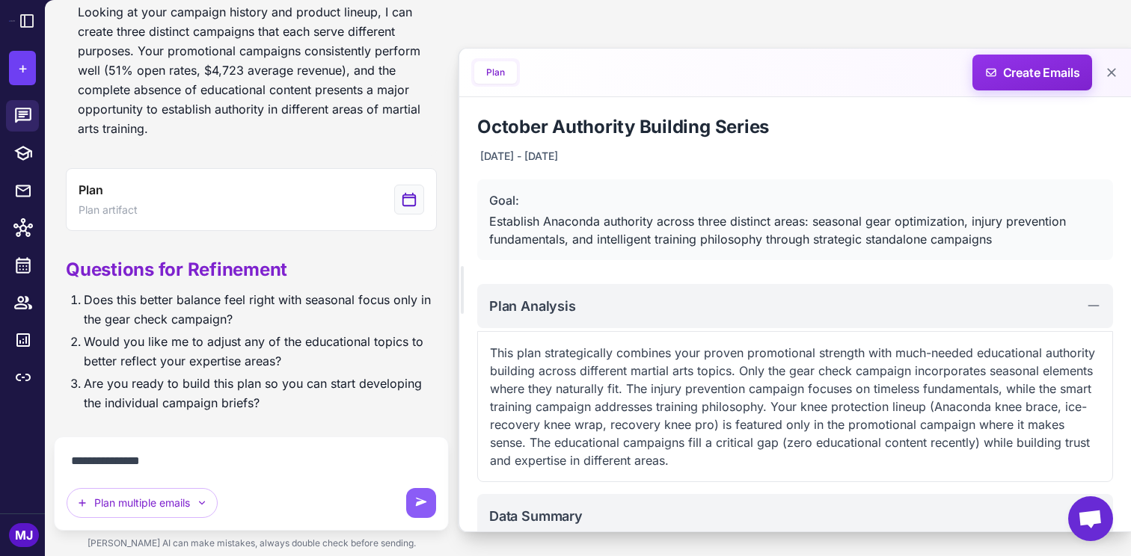
type textarea "**********"
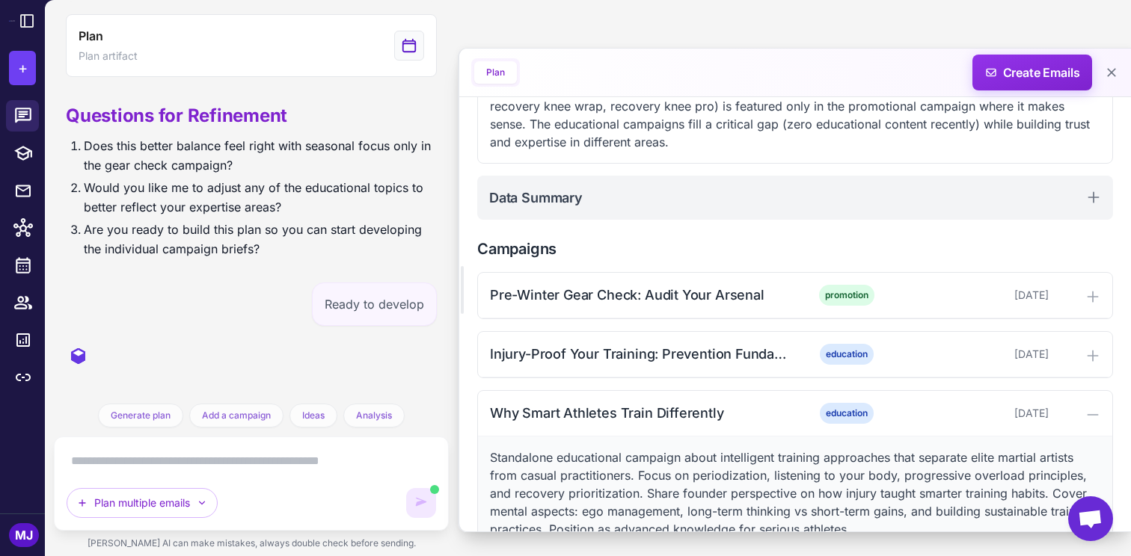
scroll to position [489, 0]
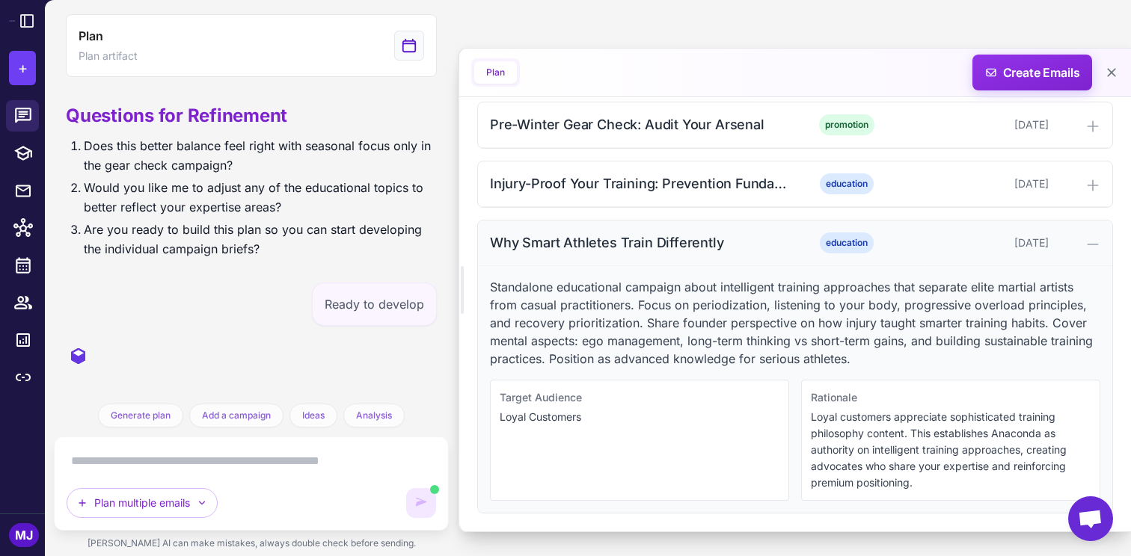
click at [707, 241] on div "Why Smart Athletes Train Differently" at bounding box center [641, 243] width 302 height 20
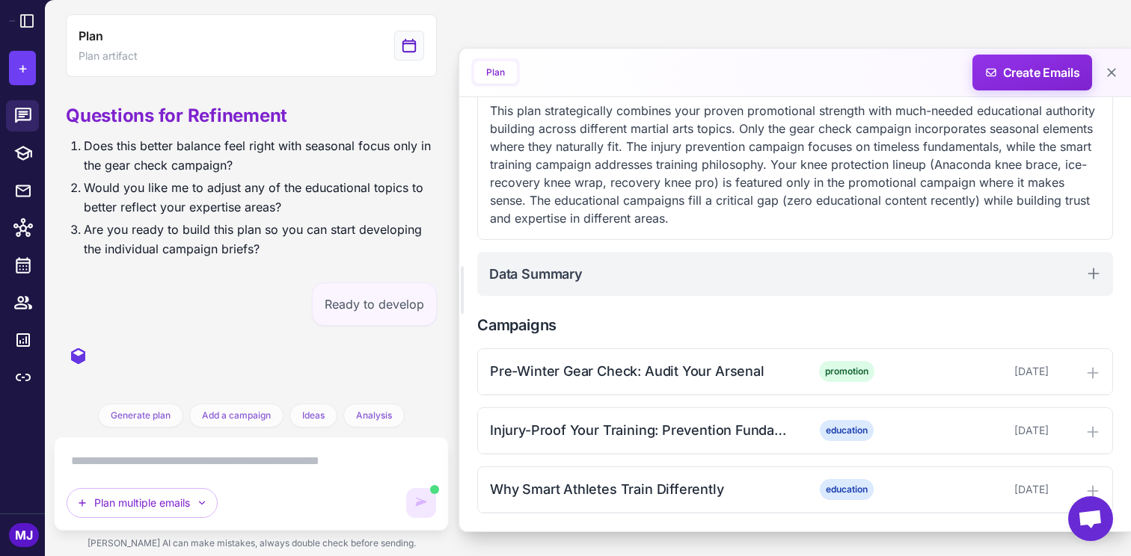
scroll to position [2735, 0]
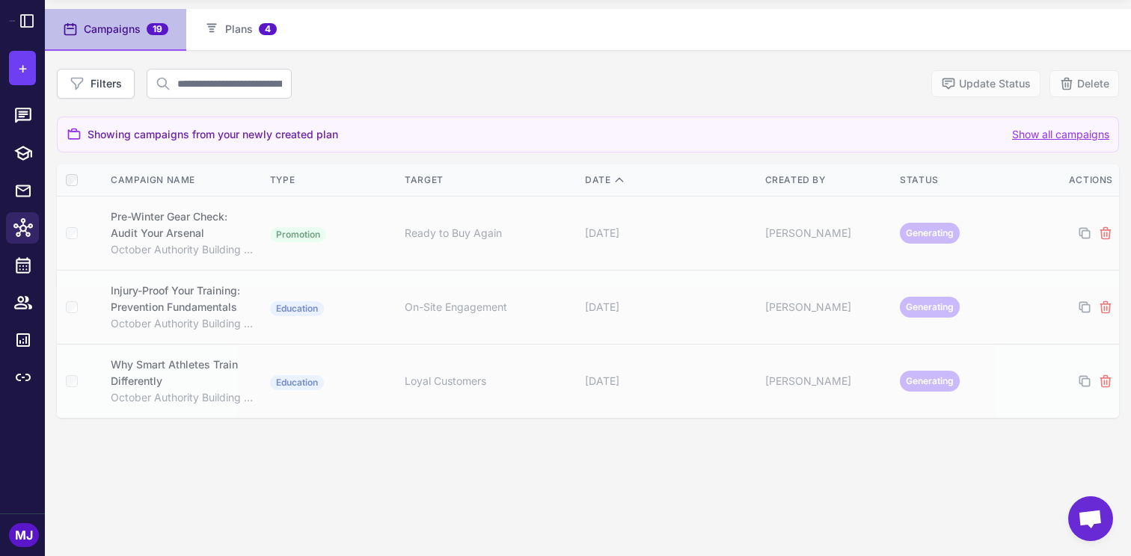
scroll to position [102, 0]
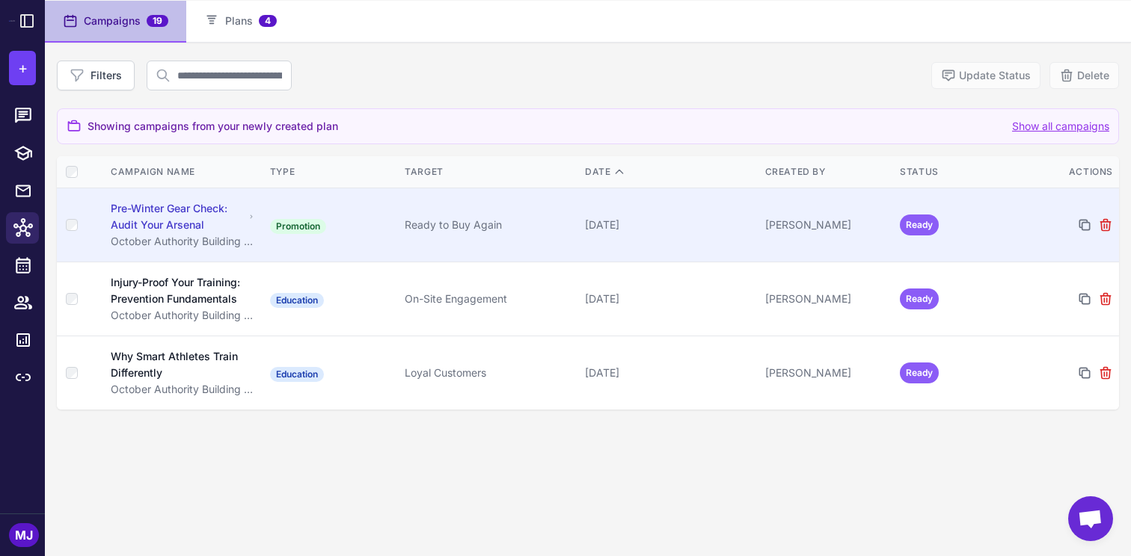
click at [547, 219] on div "Ready to Buy Again" at bounding box center [489, 225] width 168 height 16
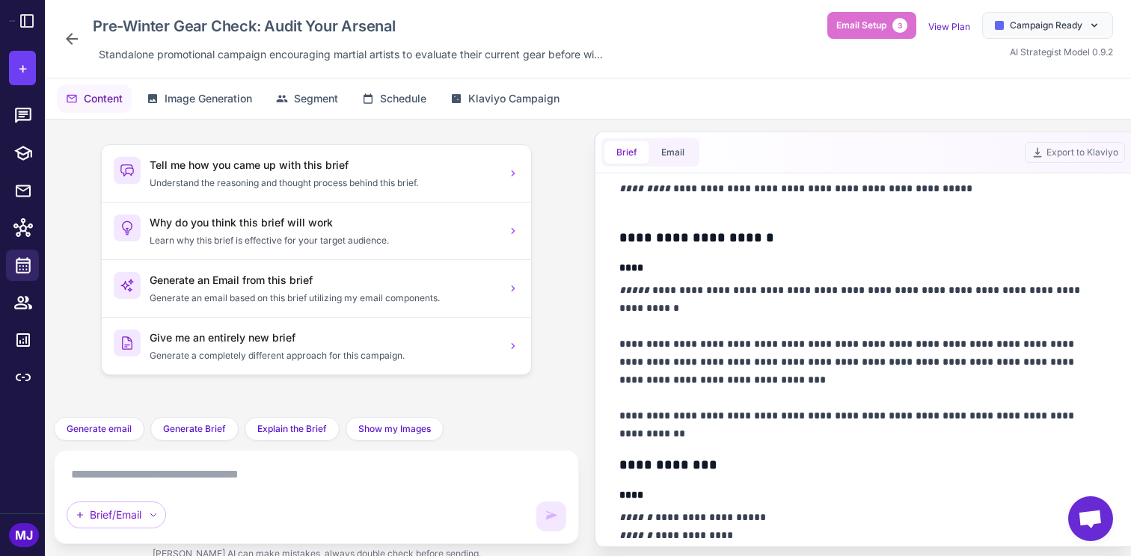
scroll to position [176, 0]
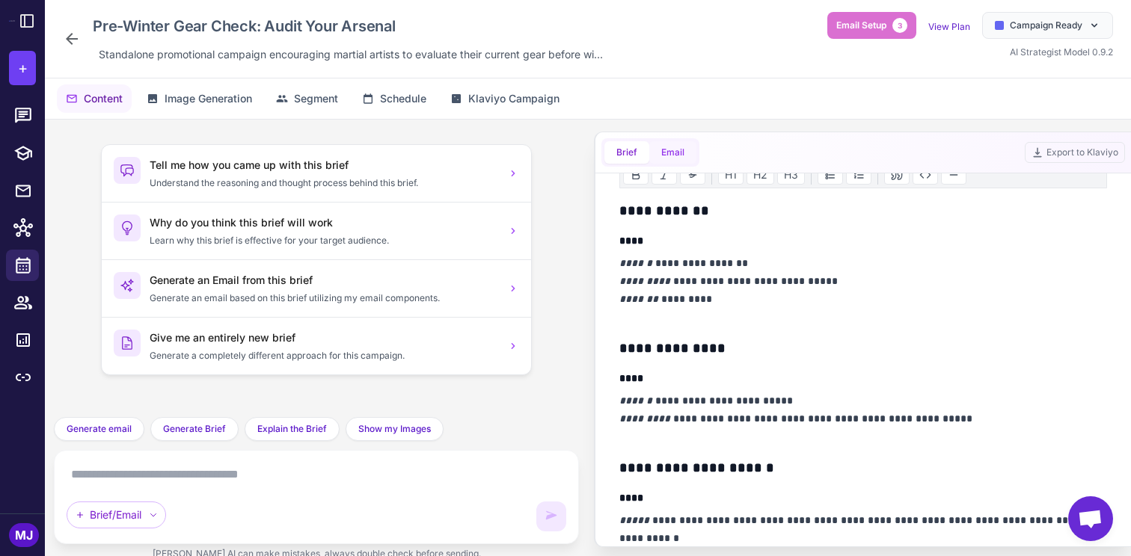
click at [687, 159] on button "Email" at bounding box center [672, 152] width 47 height 22
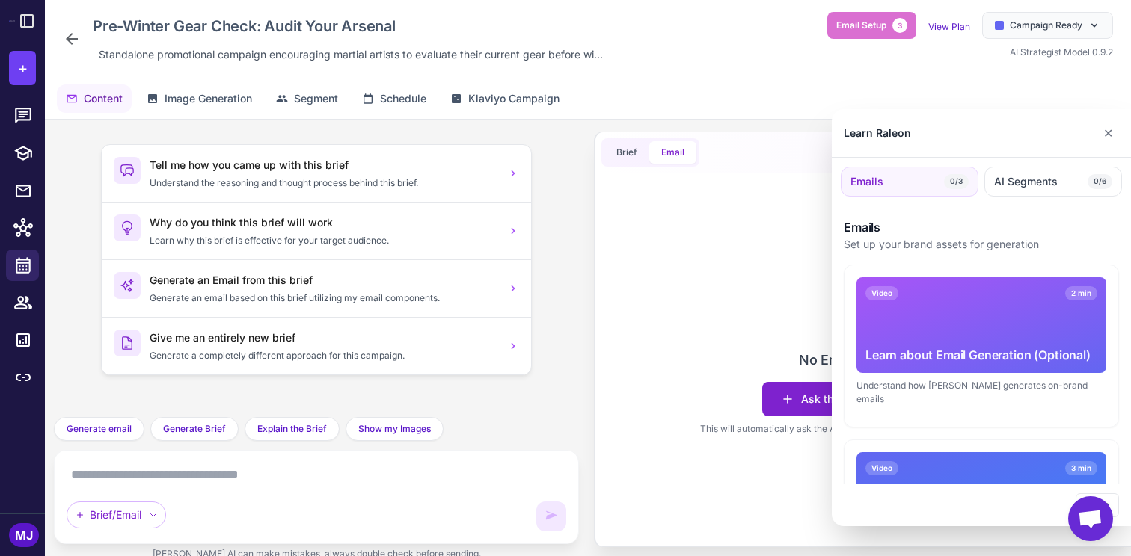
click at [853, 402] on div "Learn Raleon ✕ Emails 0/3 AI Segments 0/6 Emails Set up your brand assets for g…" at bounding box center [565, 278] width 1131 height 556
click at [807, 400] on div at bounding box center [565, 278] width 1131 height 556
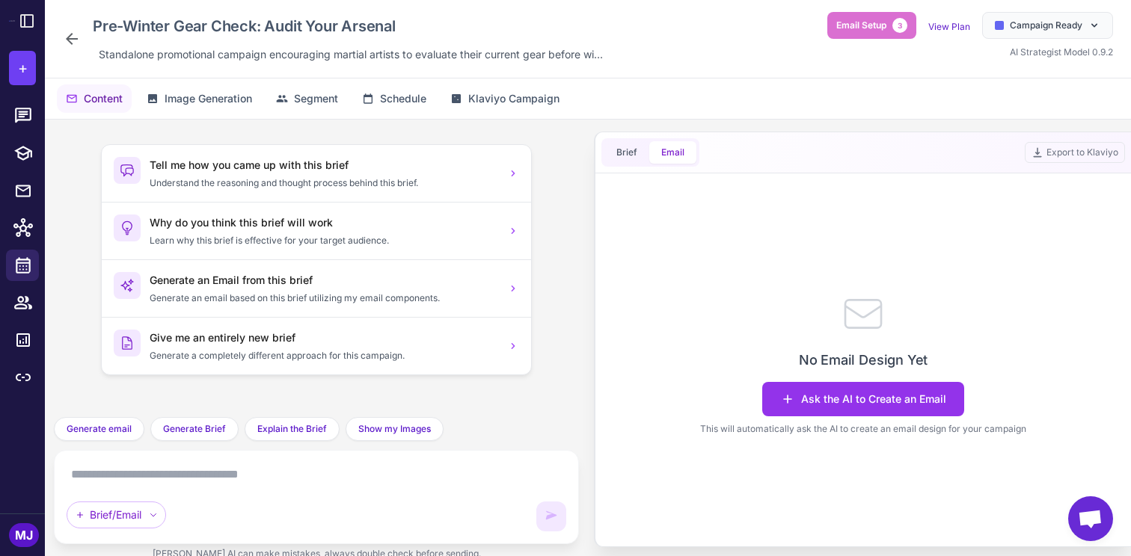
click at [807, 400] on button "Ask the AI to Create an Email" at bounding box center [863, 399] width 202 height 34
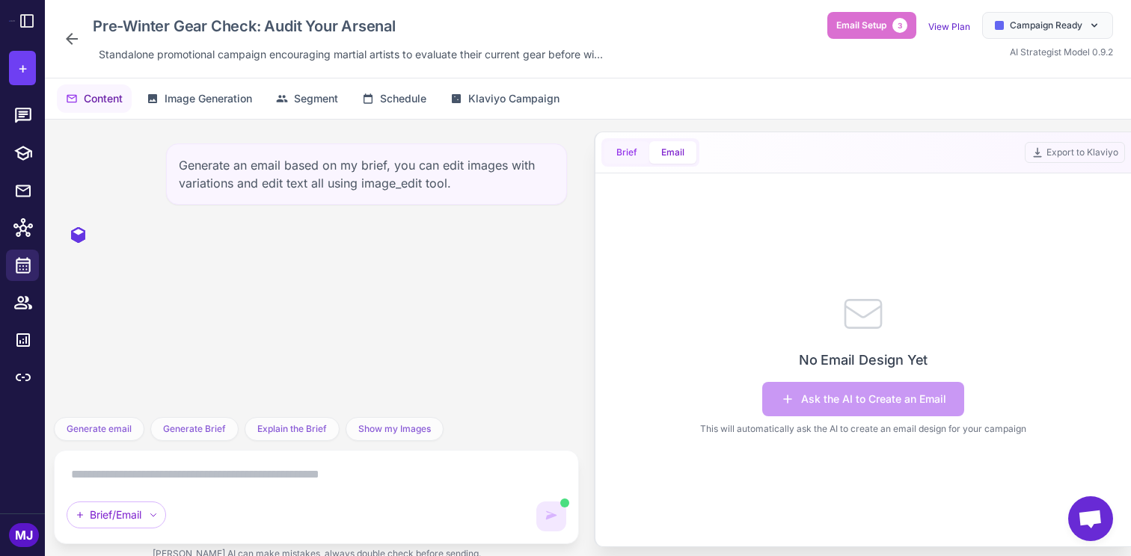
click at [615, 150] on button "Brief" at bounding box center [626, 152] width 45 height 22
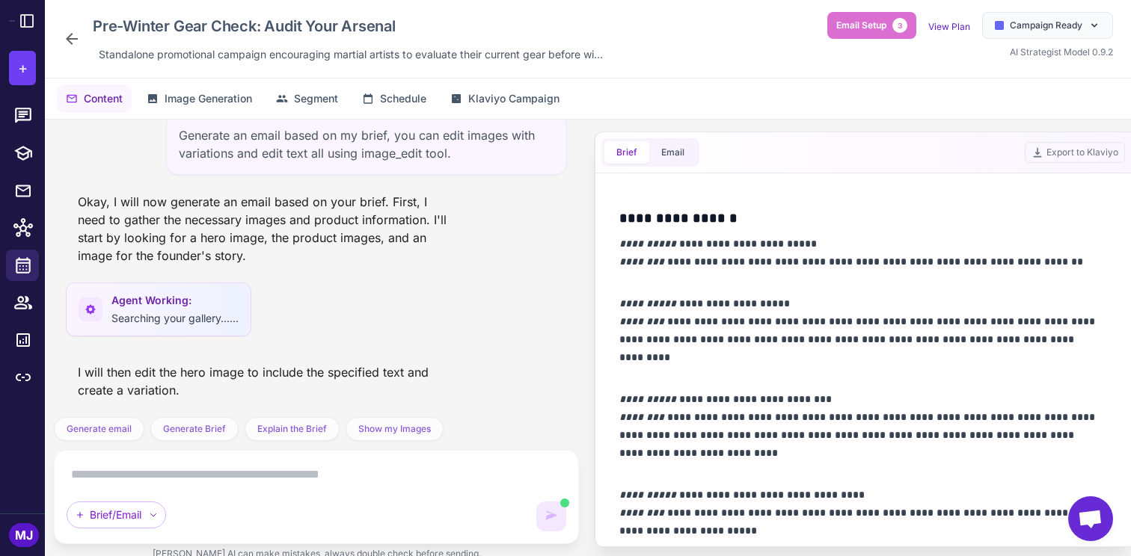
scroll to position [48, 0]
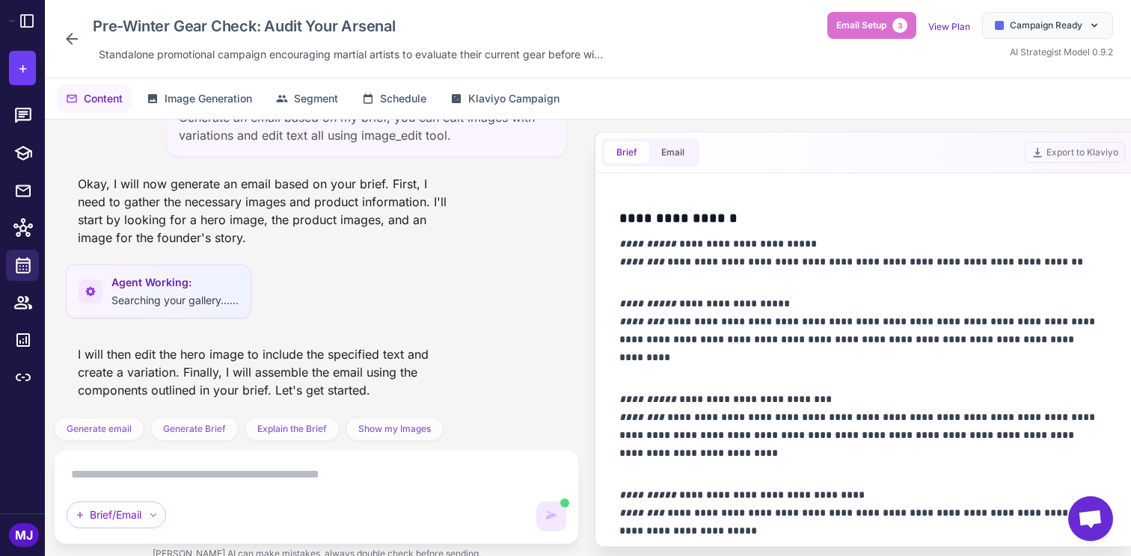
click at [87, 40] on div "Pre-Winter Gear Check: Audit Your Arsenal Standalone promotional campaign encou…" at bounding box center [336, 39] width 546 height 54
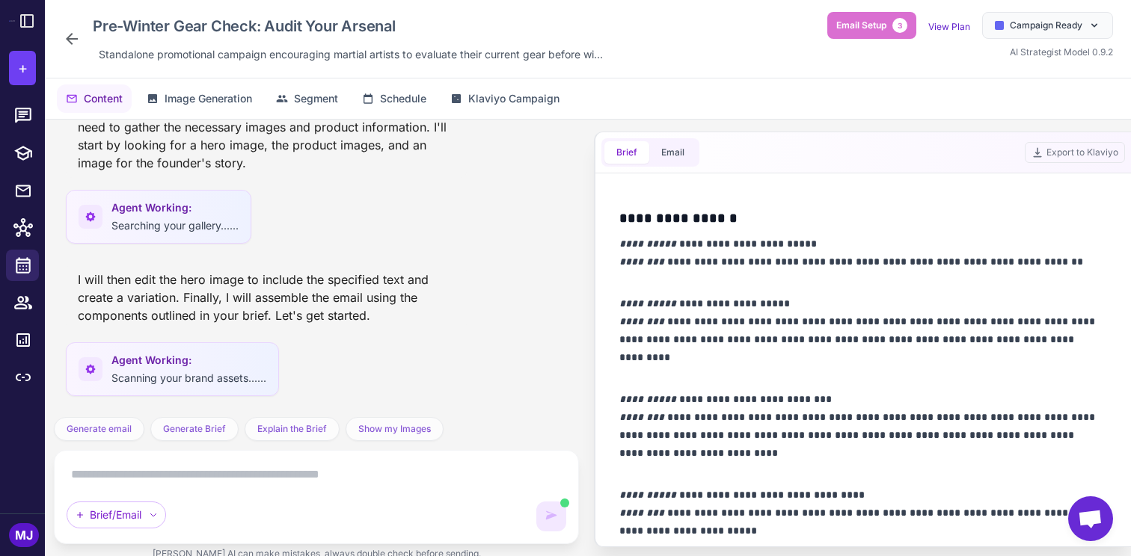
click at [71, 46] on icon at bounding box center [72, 39] width 18 height 18
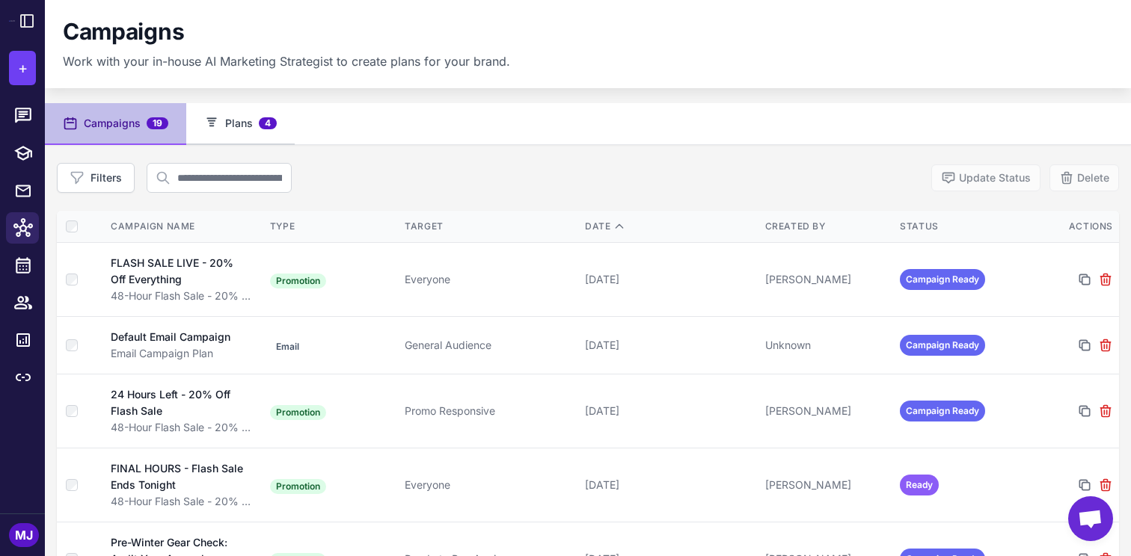
click at [271, 131] on button "Plans 4" at bounding box center [240, 124] width 108 height 42
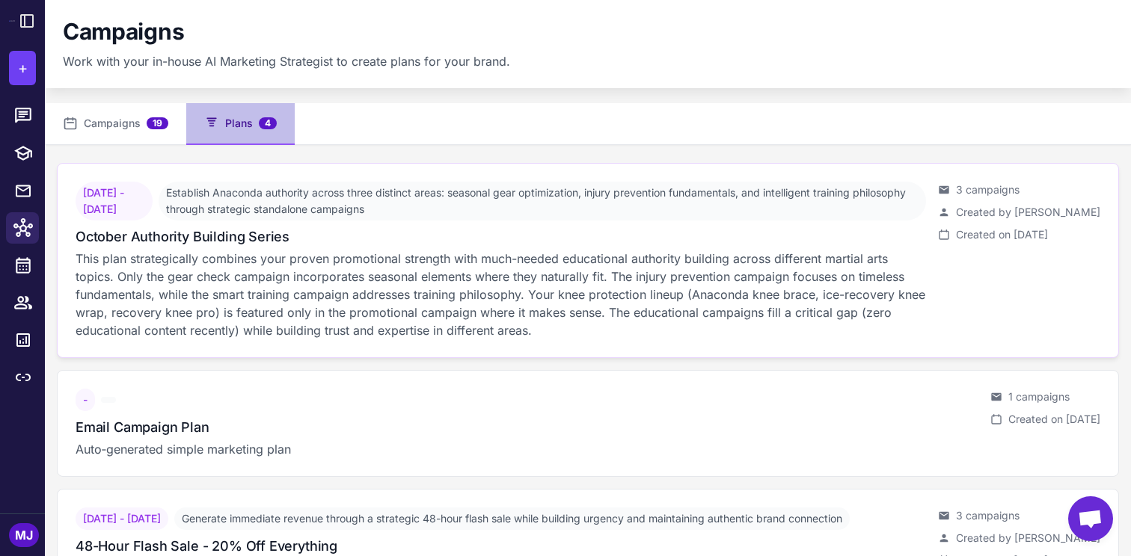
click at [515, 314] on p "This plan strategically combines your proven promotional strength with much-nee…" at bounding box center [501, 295] width 850 height 90
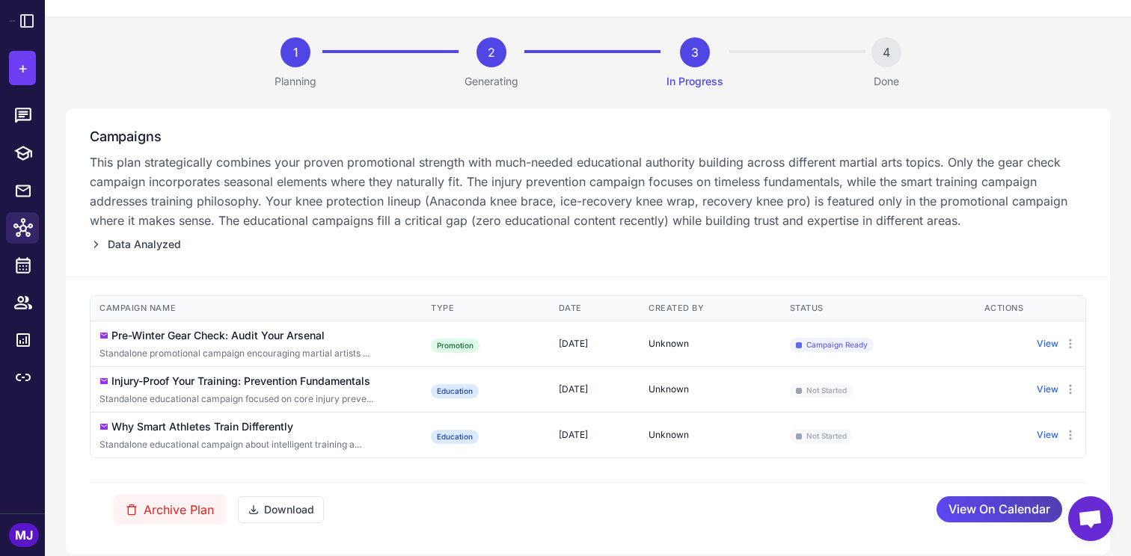
scroll to position [110, 0]
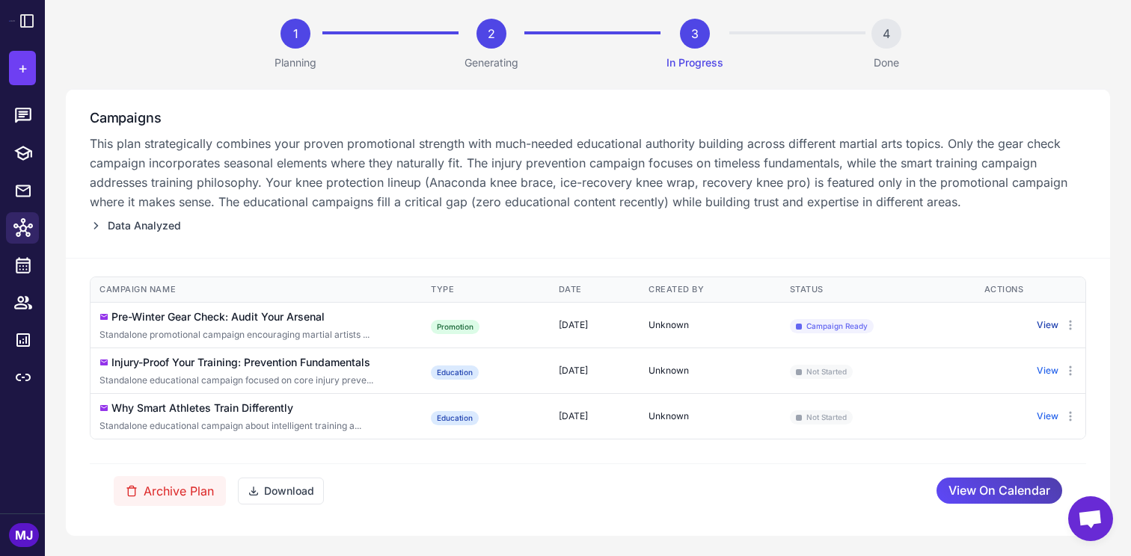
click at [1036, 322] on button "View" at bounding box center [1047, 325] width 22 height 13
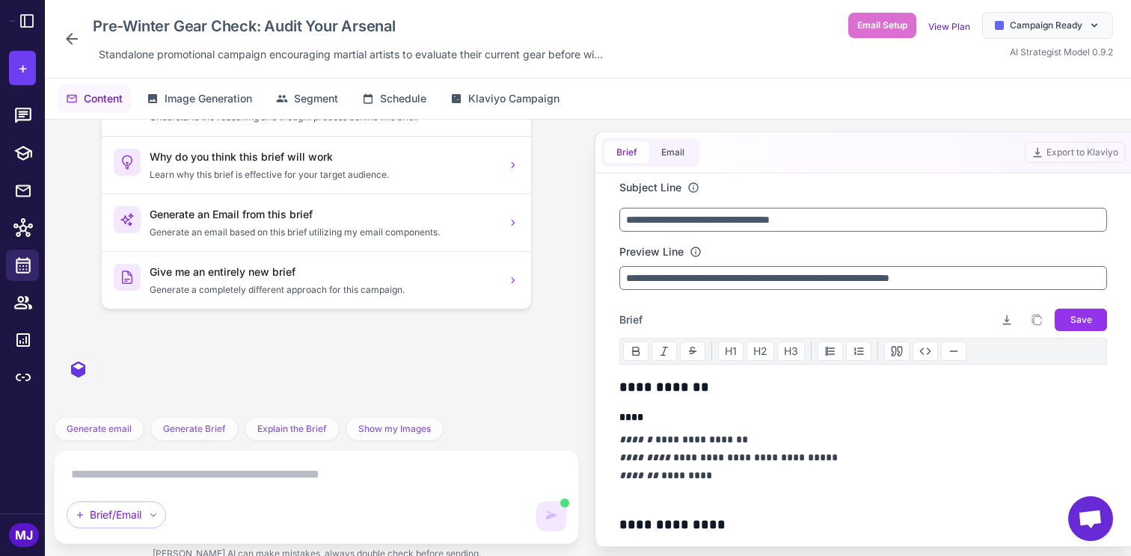
scroll to position [1764, 0]
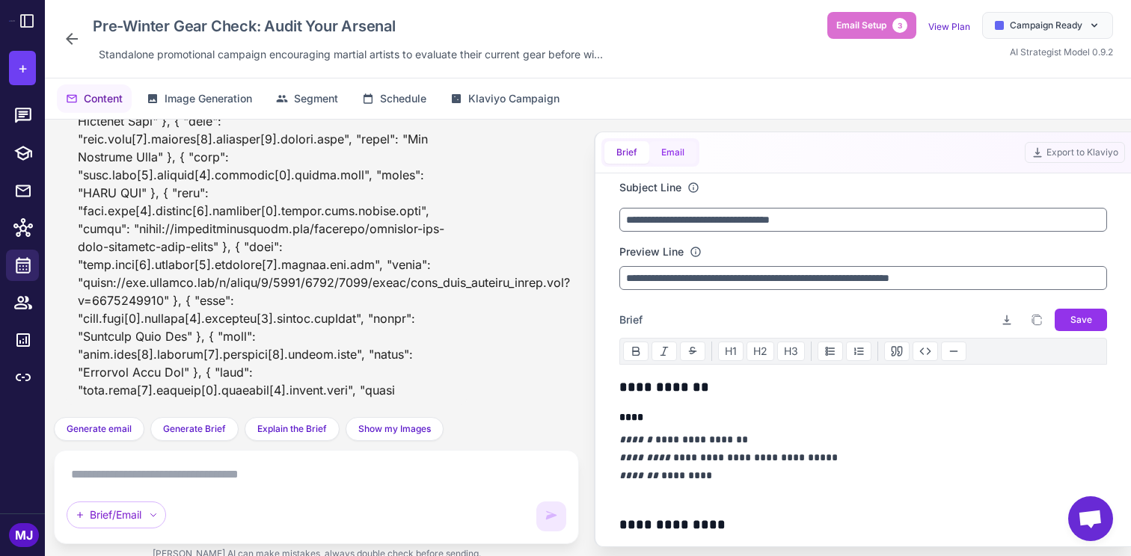
click at [674, 155] on button "Email" at bounding box center [672, 152] width 47 height 22
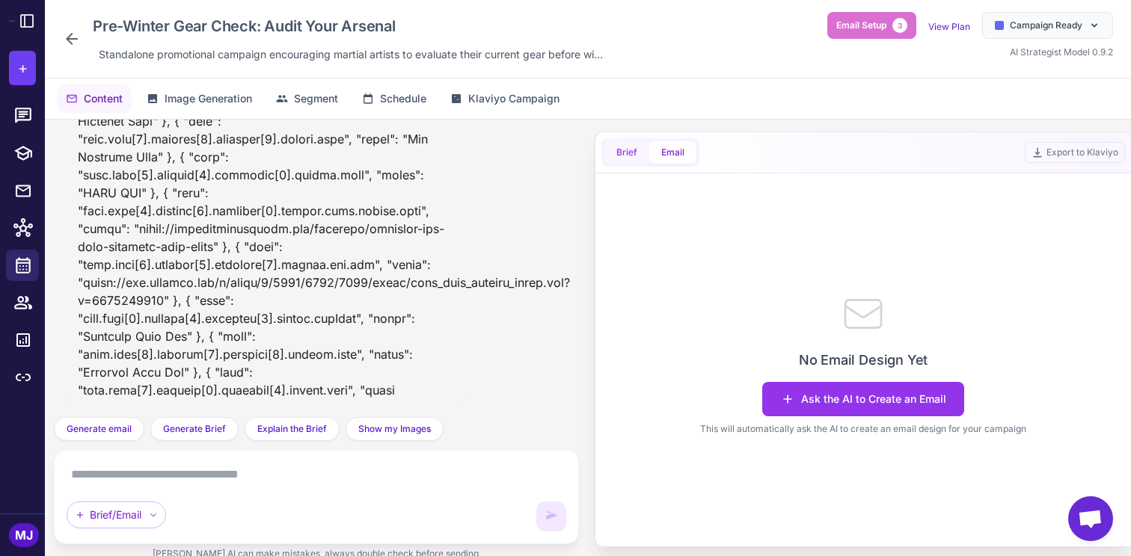
click at [633, 156] on span "Brief" at bounding box center [626, 152] width 21 height 13
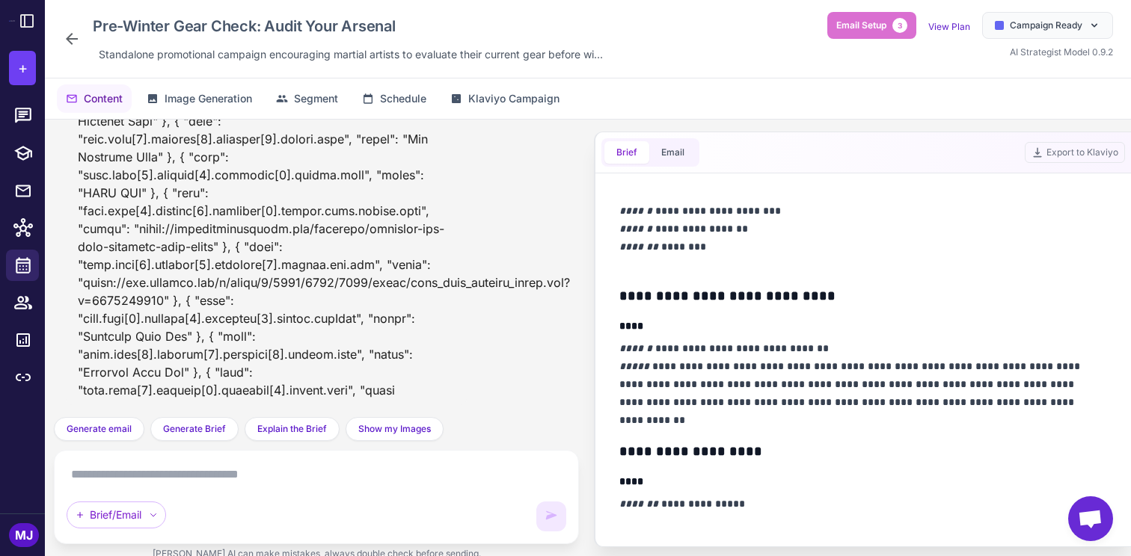
scroll to position [902, 0]
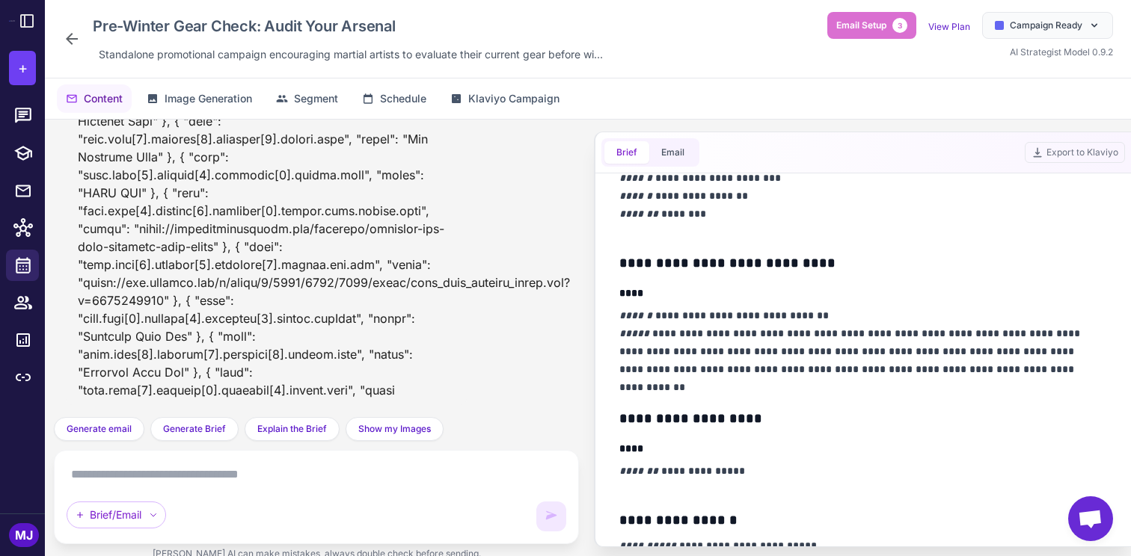
click at [80, 36] on icon at bounding box center [72, 39] width 18 height 18
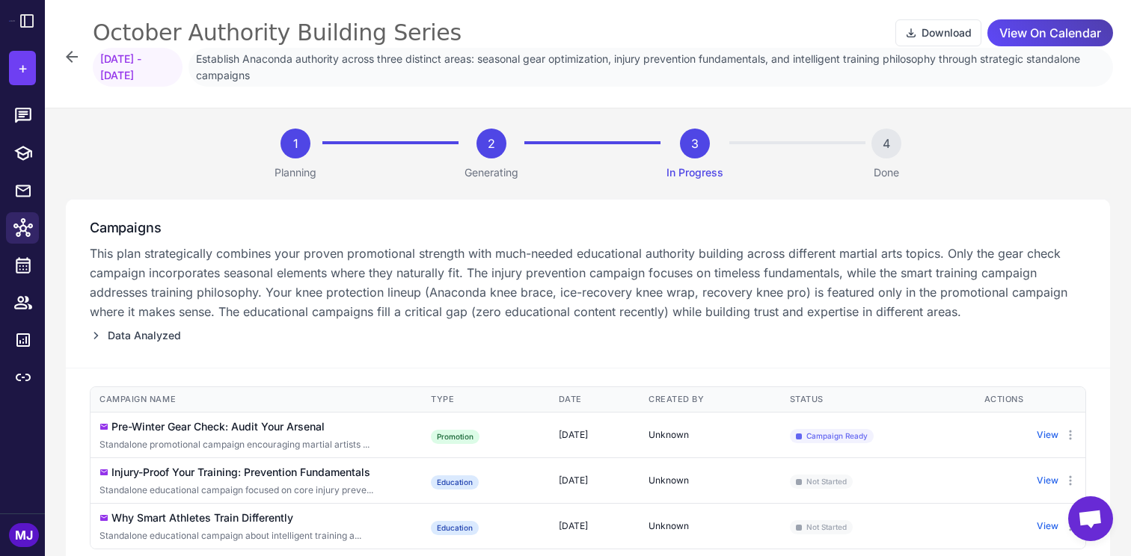
scroll to position [110, 0]
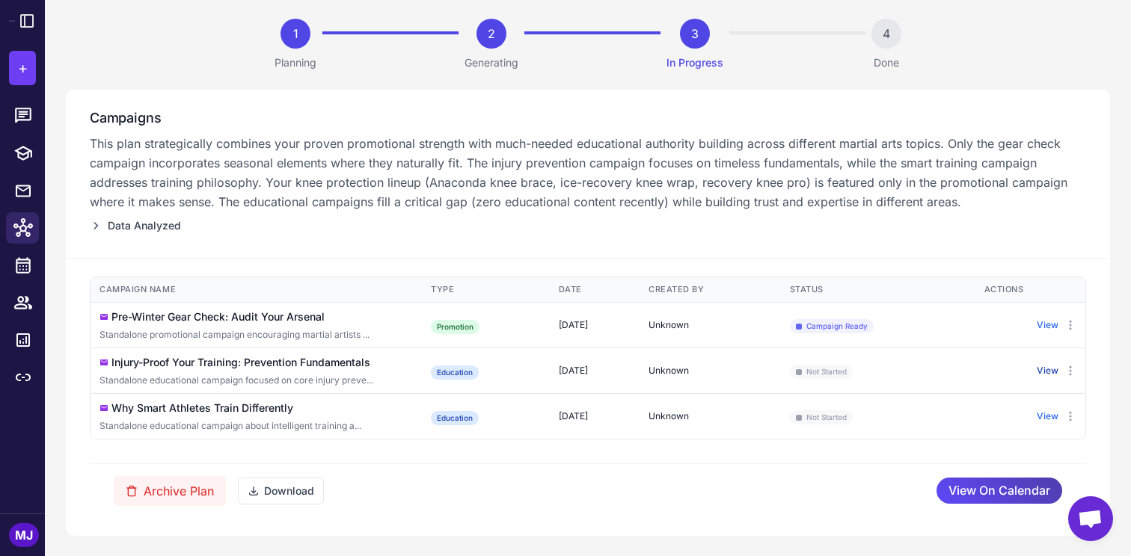
click at [1037, 364] on button "View" at bounding box center [1047, 370] width 22 height 13
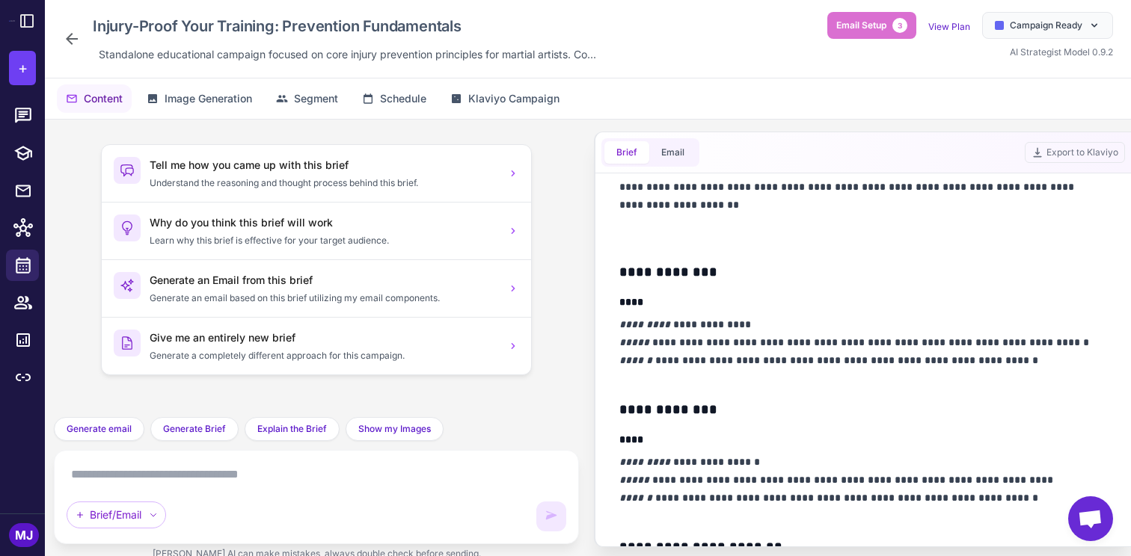
scroll to position [685, 0]
click at [905, 368] on p "**********" at bounding box center [858, 350] width 479 height 72
click at [906, 362] on p "**********" at bounding box center [858, 350] width 479 height 72
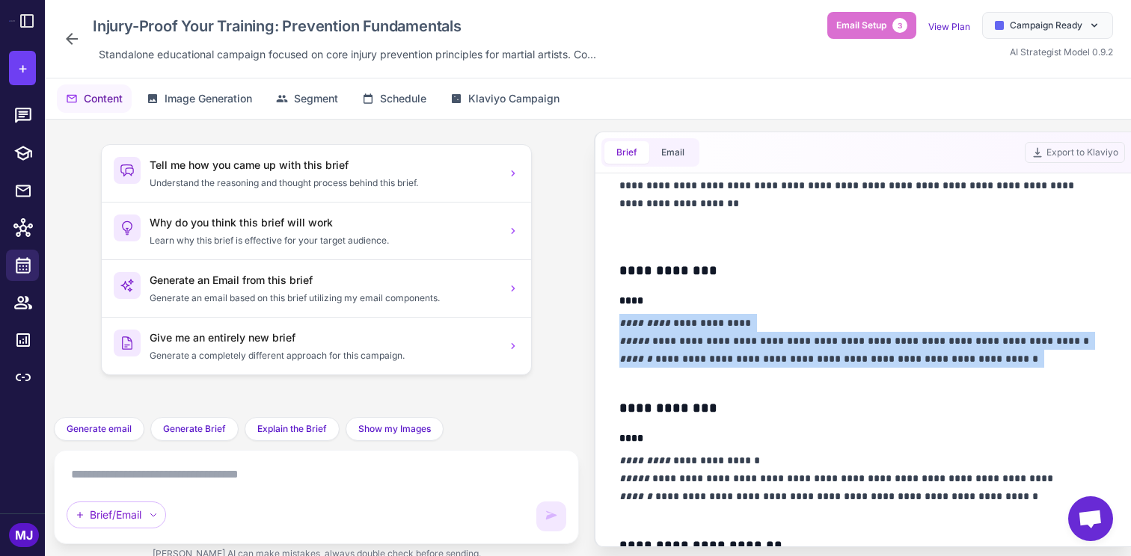
click at [906, 362] on p "**********" at bounding box center [858, 350] width 479 height 72
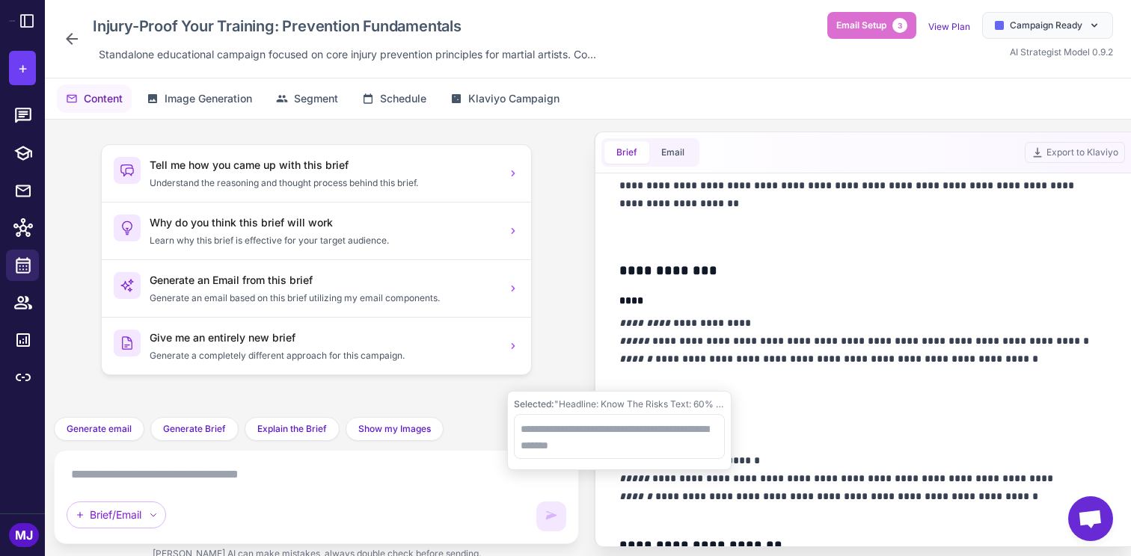
click at [911, 360] on p "**********" at bounding box center [858, 350] width 479 height 72
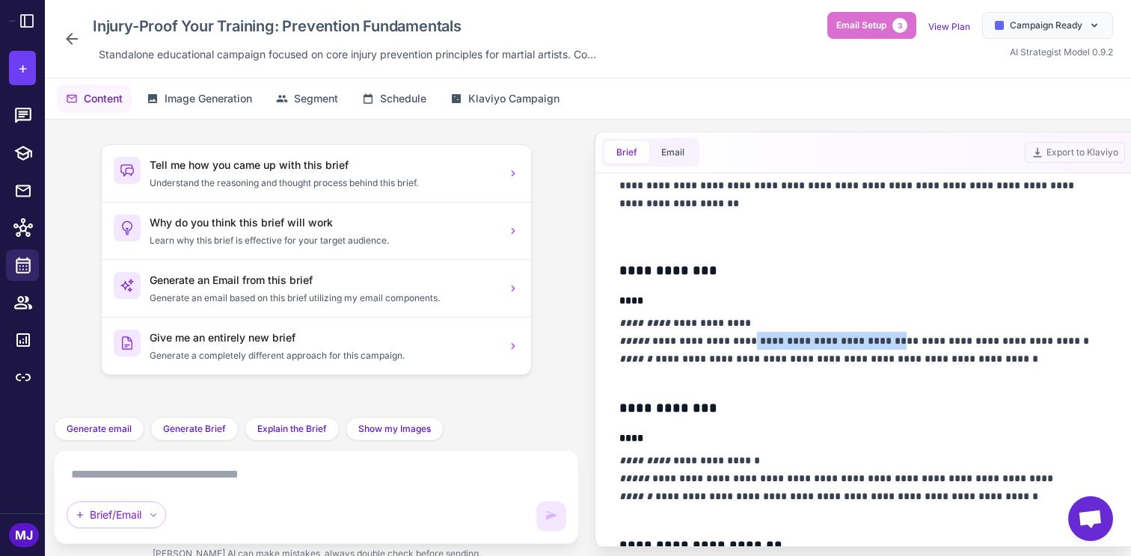
drag, startPoint x: 846, startPoint y: 349, endPoint x: 739, endPoint y: 349, distance: 106.2
click at [739, 349] on p "**********" at bounding box center [858, 350] width 479 height 72
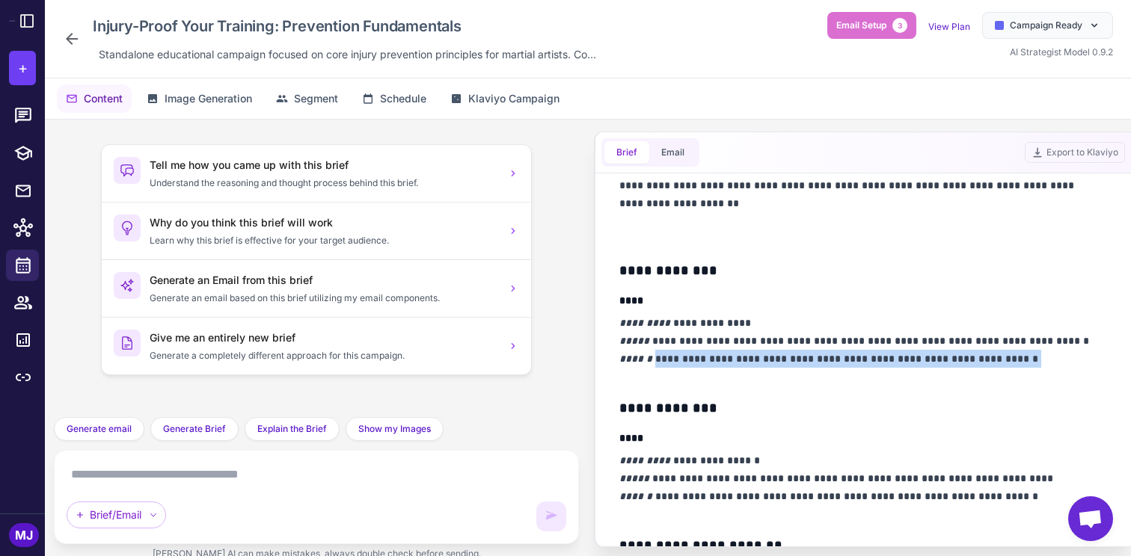
drag, startPoint x: 656, startPoint y: 360, endPoint x: 1027, endPoint y: 361, distance: 371.6
click at [1027, 361] on p "**********" at bounding box center [858, 350] width 479 height 72
copy p "**********"
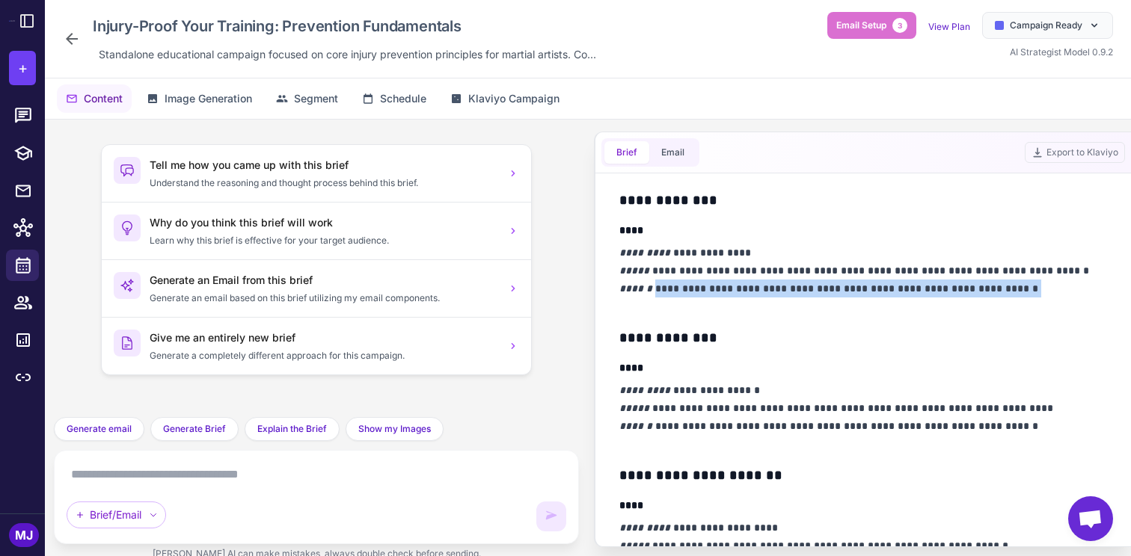
scroll to position [760, 0]
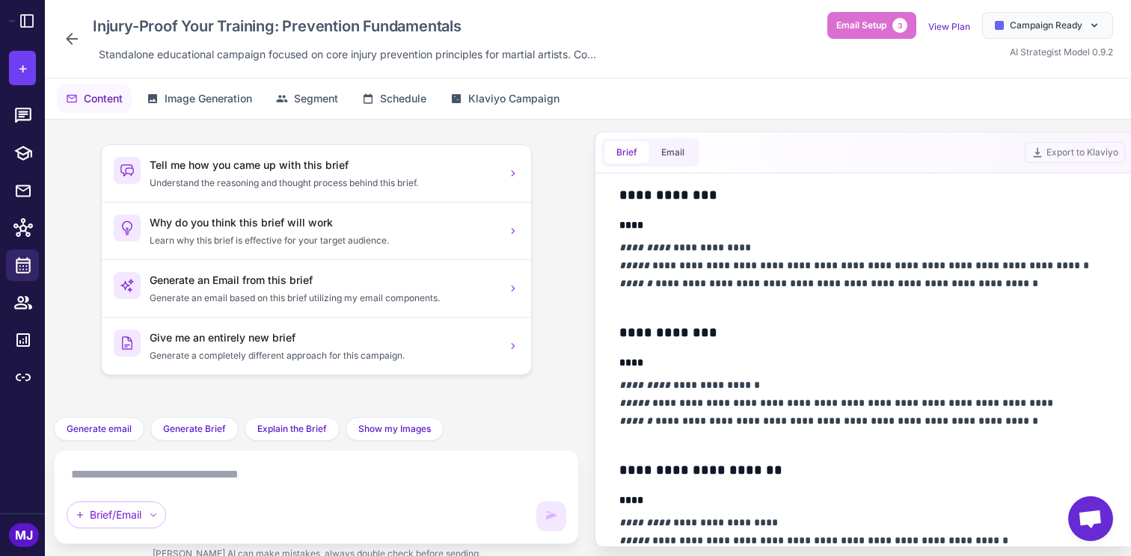
click at [853, 445] on p "**********" at bounding box center [858, 412] width 479 height 72
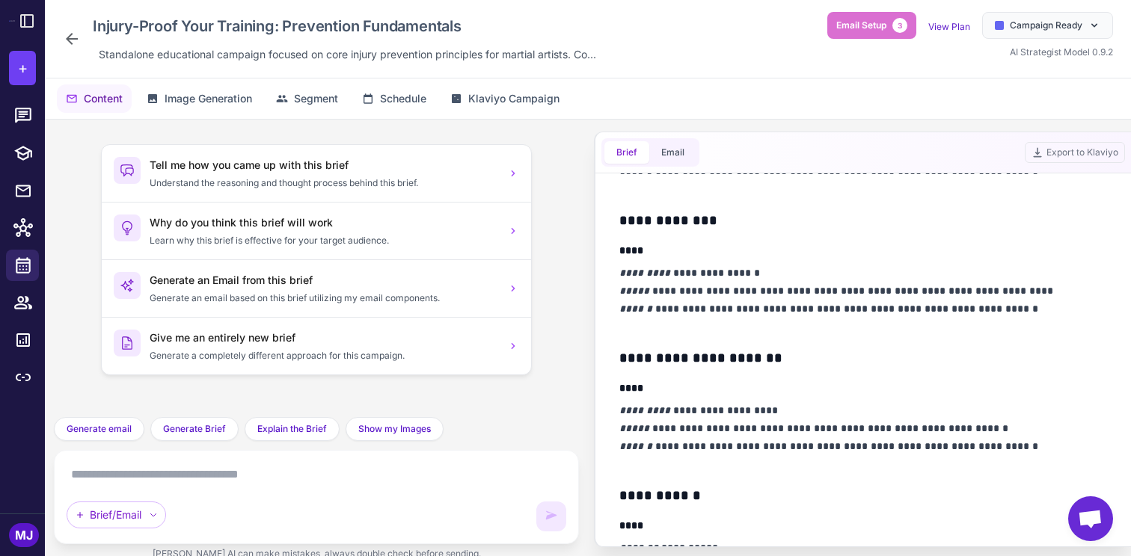
scroll to position [872, 0]
click at [70, 40] on icon at bounding box center [72, 39] width 18 height 18
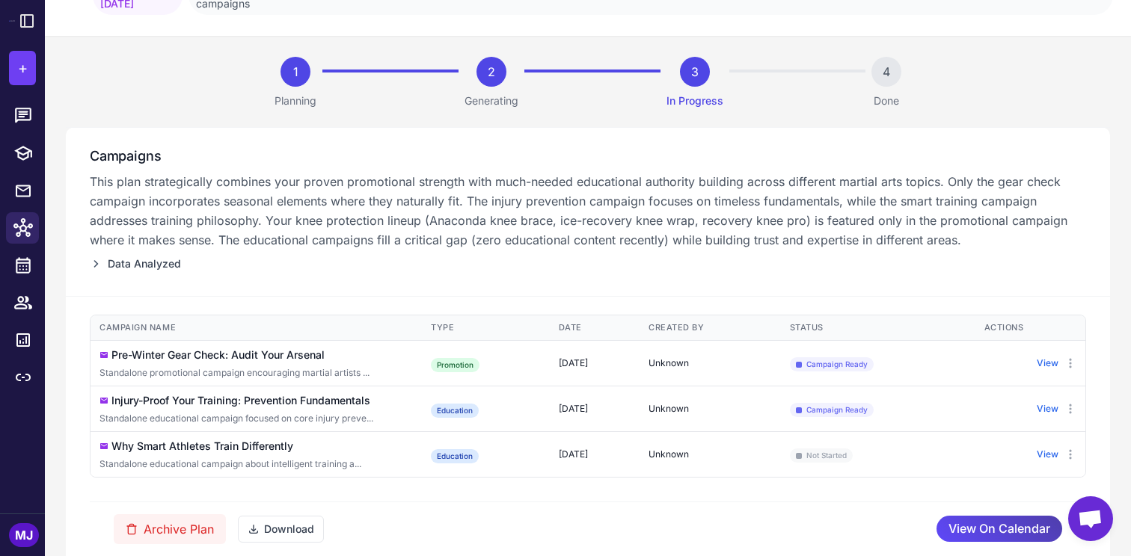
scroll to position [110, 0]
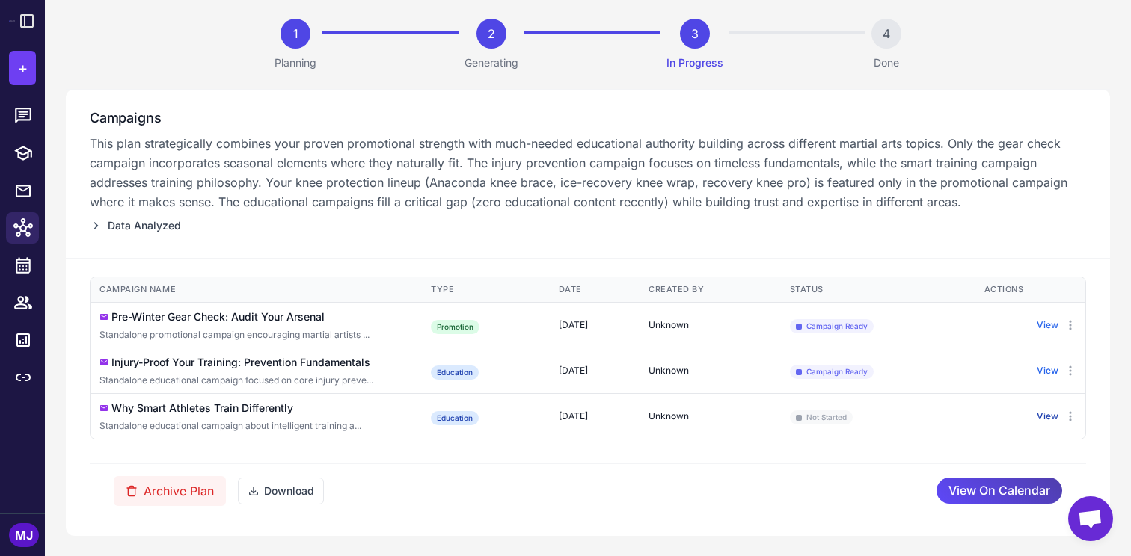
click at [1036, 414] on button "View" at bounding box center [1047, 416] width 22 height 13
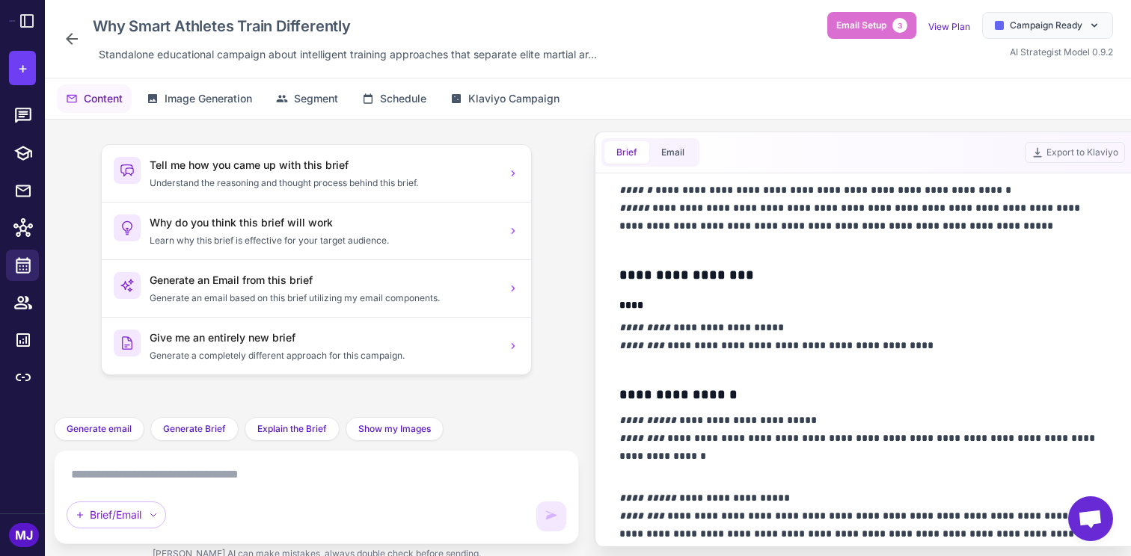
scroll to position [652, 0]
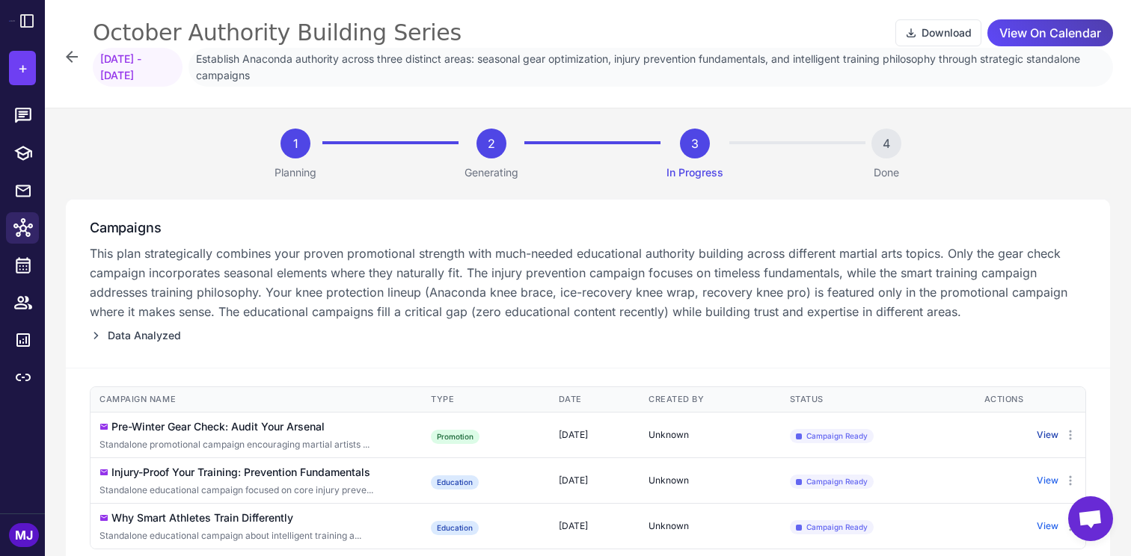
click at [1036, 434] on button "View" at bounding box center [1047, 434] width 22 height 13
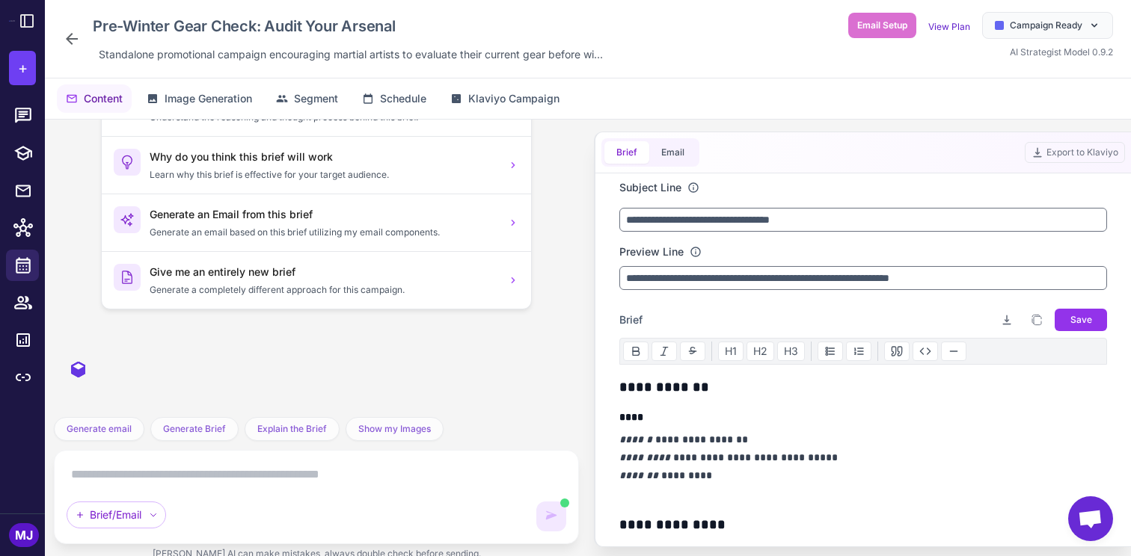
scroll to position [645, 0]
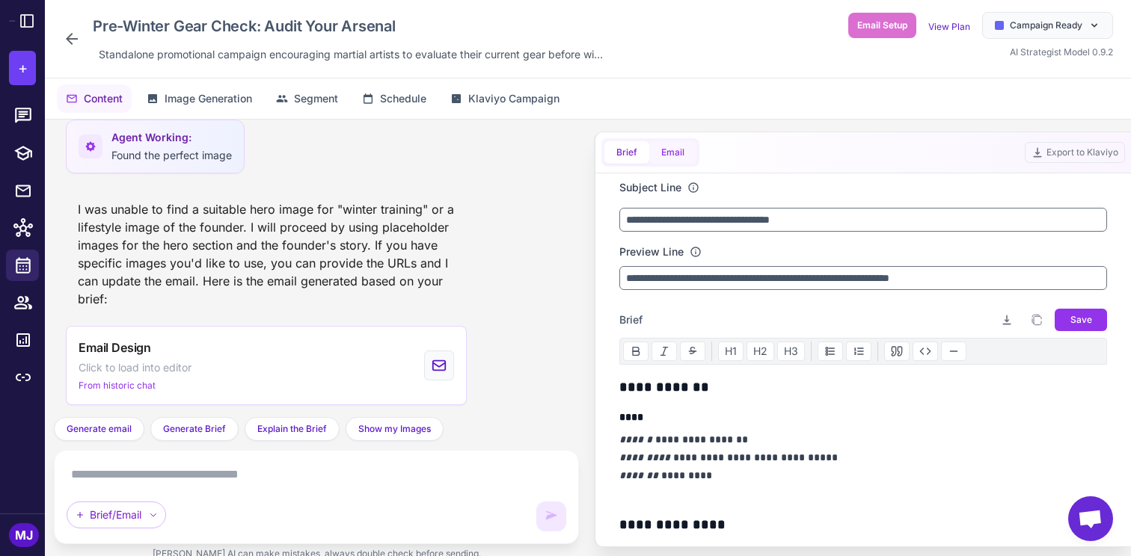
click at [677, 152] on button "Email" at bounding box center [672, 152] width 47 height 22
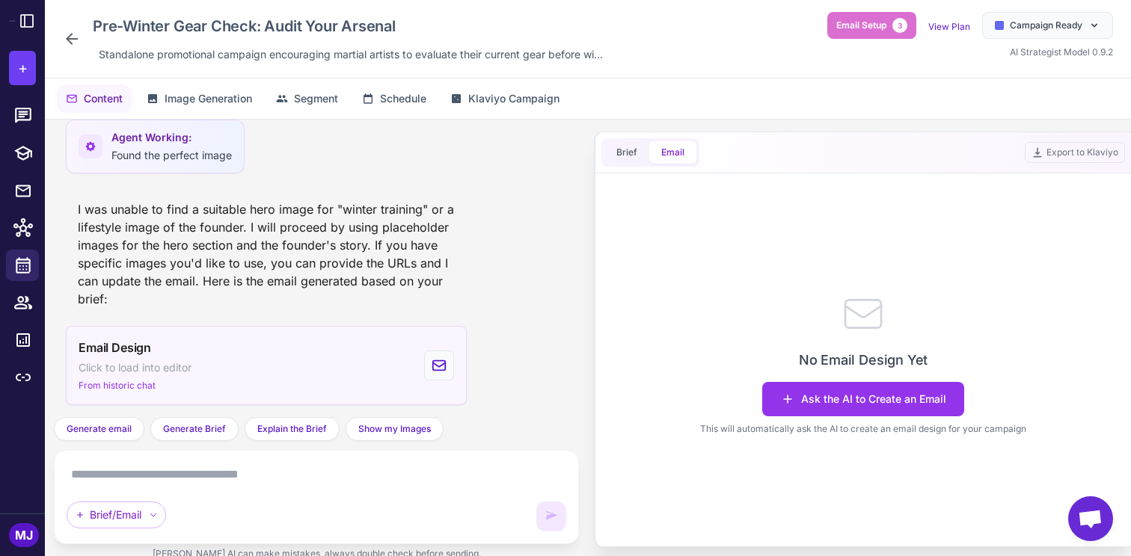
click at [365, 364] on div "Email Design Click to load into editor From historic chat" at bounding box center [266, 365] width 401 height 79
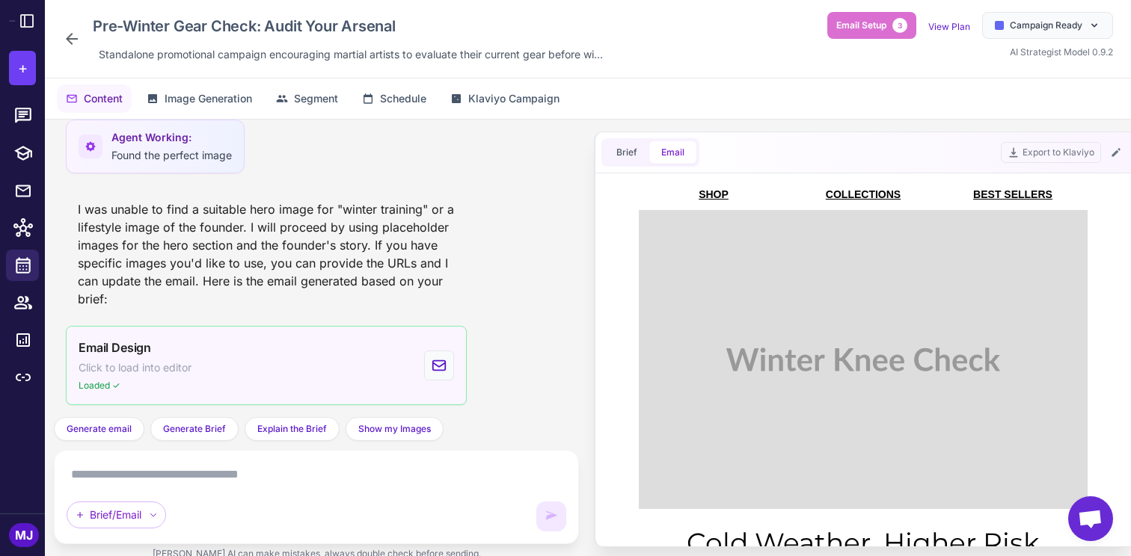
scroll to position [0, 0]
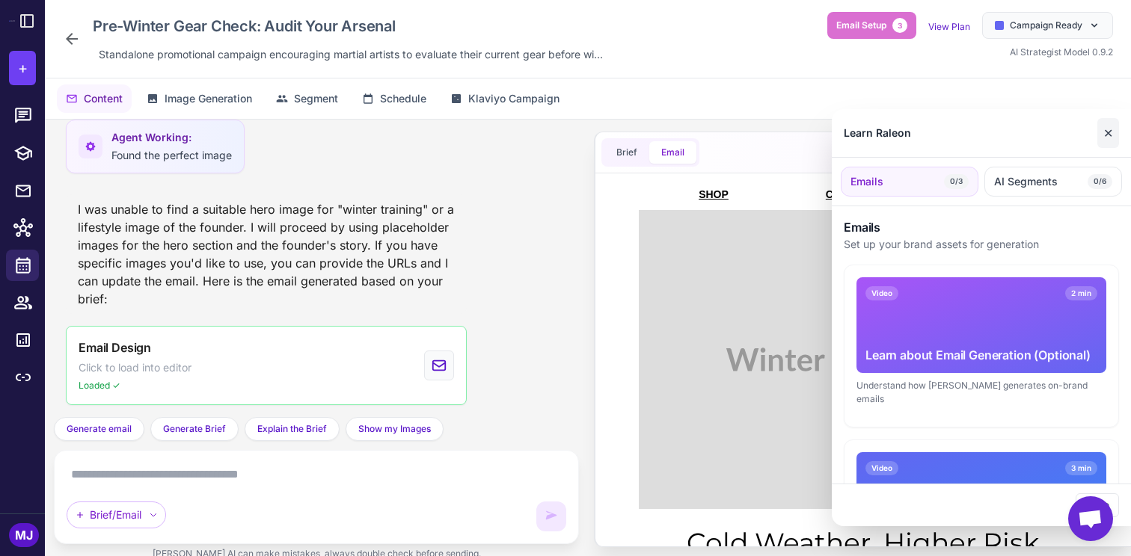
click at [1102, 138] on button "✕" at bounding box center [1108, 133] width 22 height 30
